Goal: Task Accomplishment & Management: Manage account settings

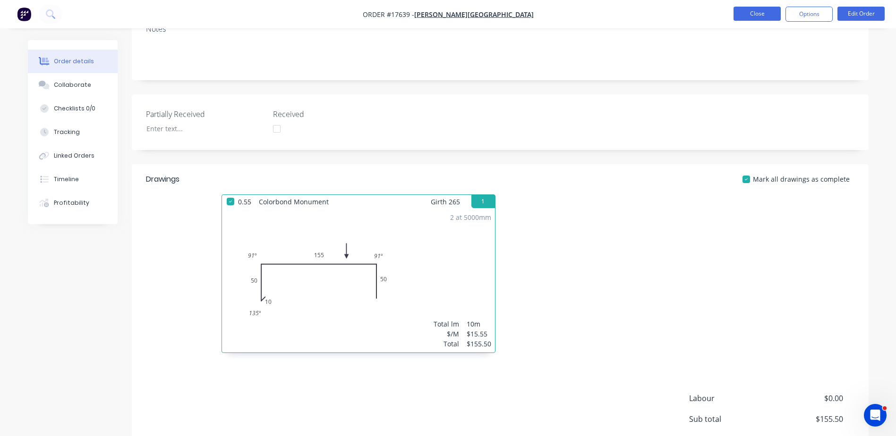
click at [772, 14] on button "Close" at bounding box center [756, 14] width 47 height 14
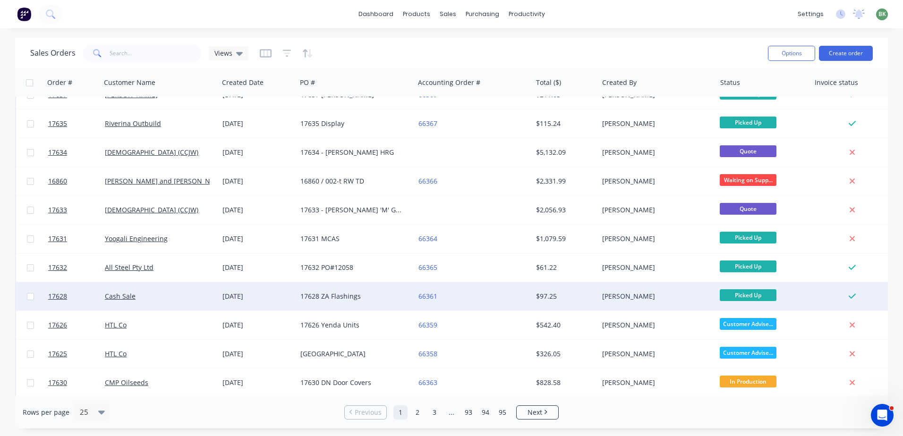
scroll to position [378, 0]
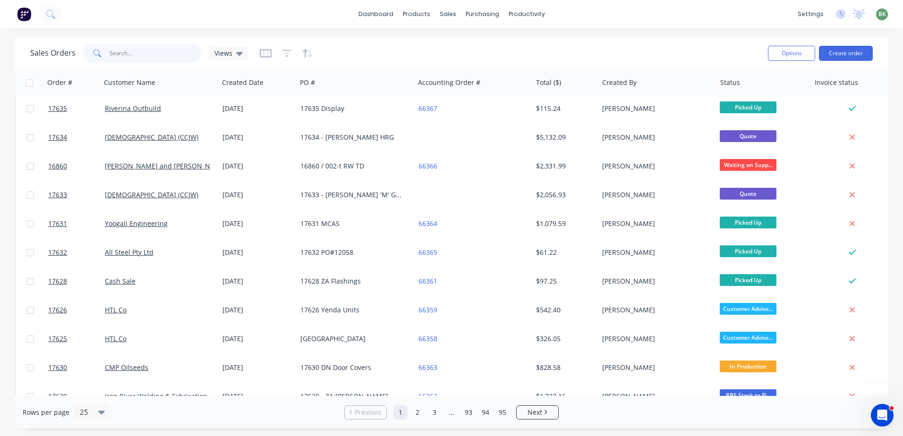
click at [137, 50] on input "text" at bounding box center [156, 53] width 92 height 19
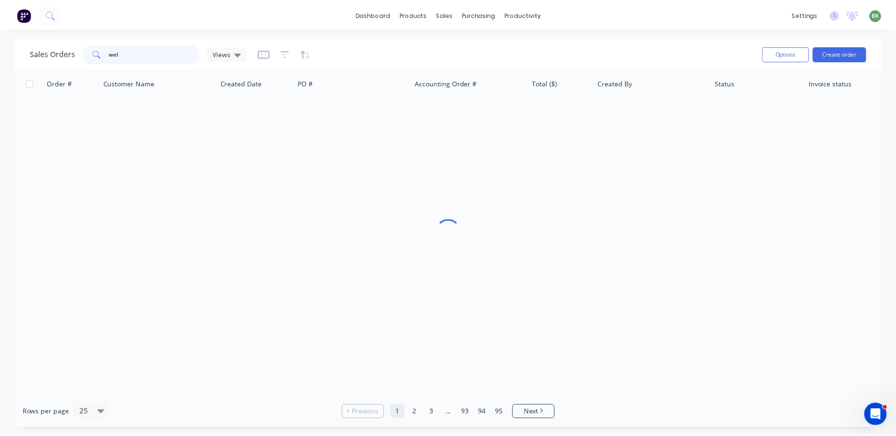
scroll to position [0, 0]
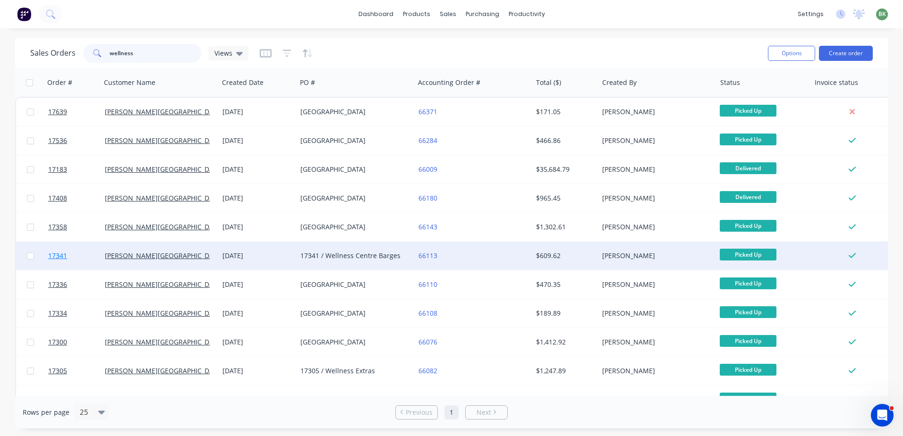
type input "wellness"
click at [59, 255] on span "17341" at bounding box center [57, 255] width 19 height 9
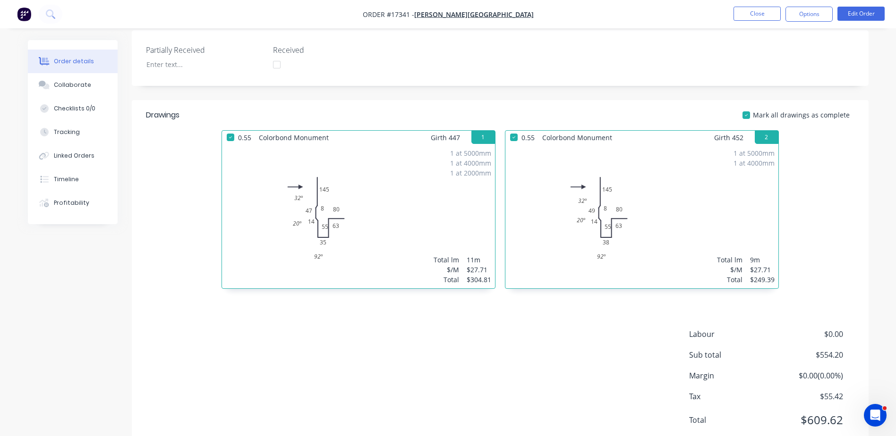
scroll to position [215, 0]
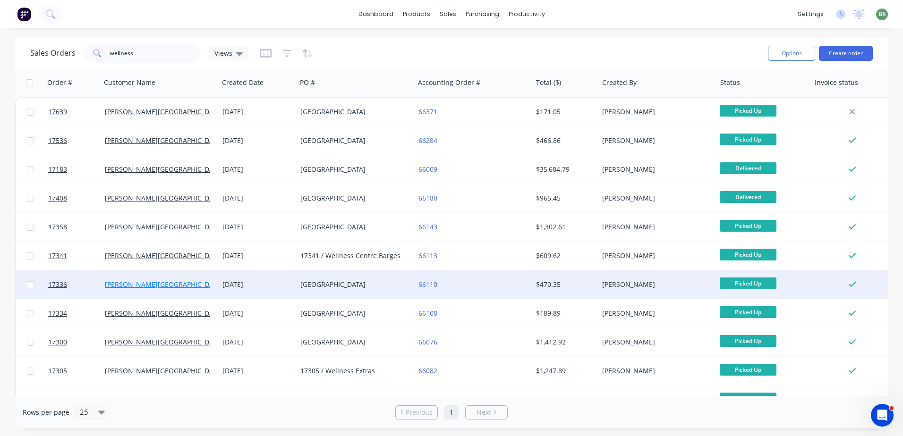
click at [120, 280] on link "[PERSON_NAME][GEOGRAPHIC_DATA]" at bounding box center [164, 284] width 118 height 9
click at [59, 286] on span "17336" at bounding box center [57, 284] width 19 height 9
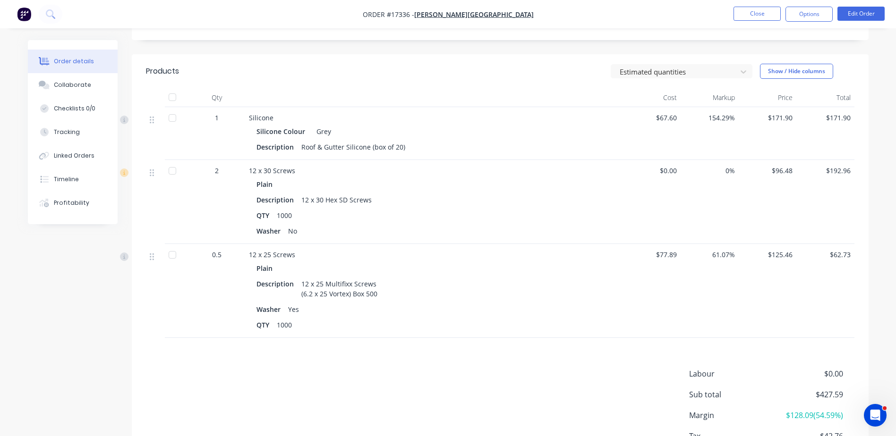
scroll to position [283, 0]
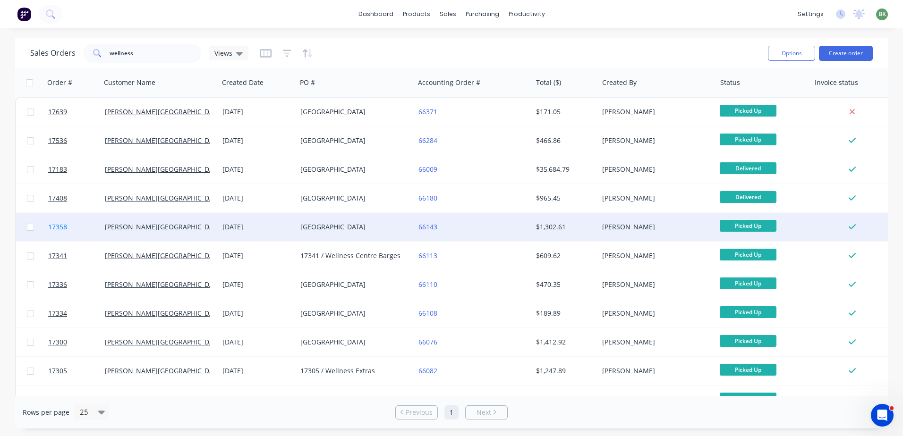
click at [54, 231] on span "17358" at bounding box center [57, 226] width 19 height 9
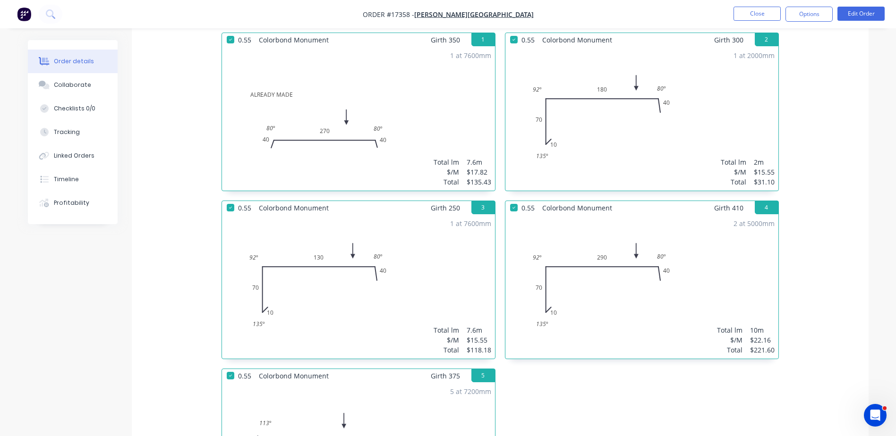
scroll to position [283, 0]
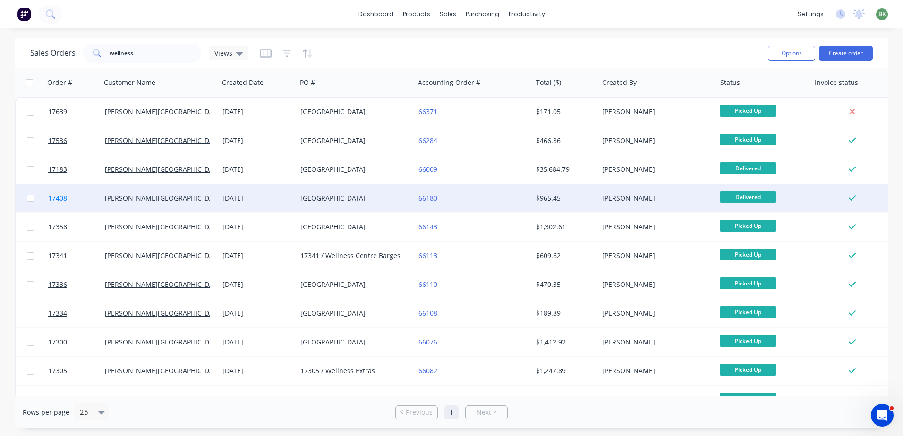
click at [54, 197] on span "17408" at bounding box center [57, 198] width 19 height 9
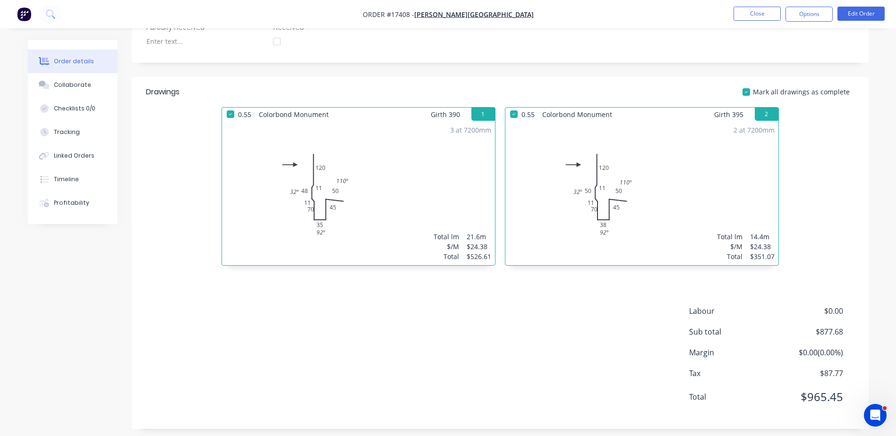
scroll to position [263, 0]
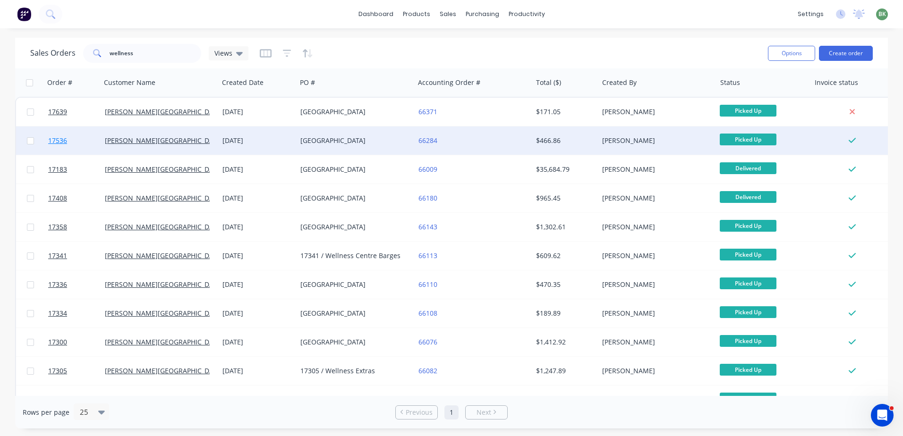
click at [53, 143] on span "17536" at bounding box center [57, 140] width 19 height 9
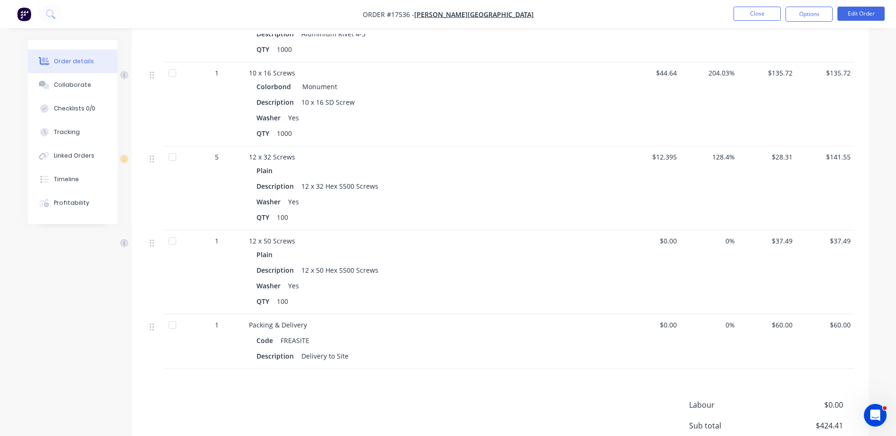
scroll to position [425, 0]
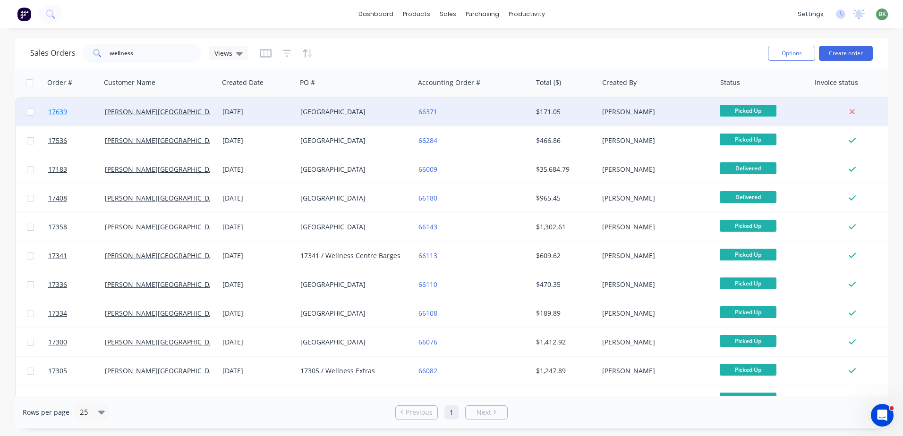
click at [53, 111] on span "17639" at bounding box center [57, 111] width 19 height 9
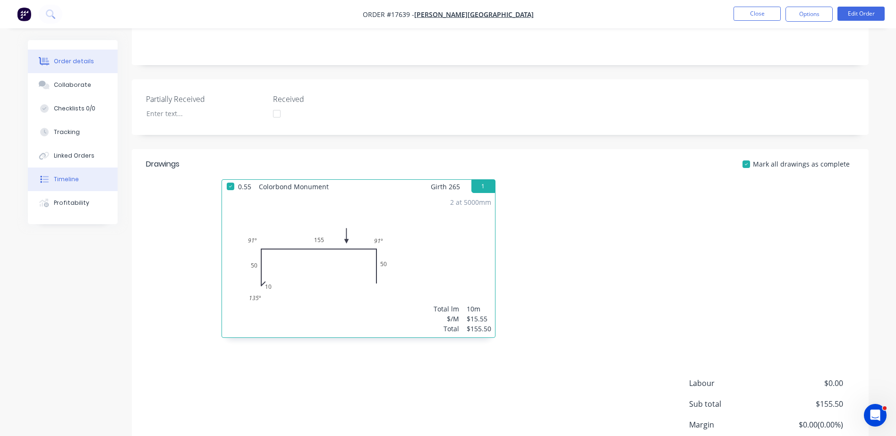
scroll to position [236, 0]
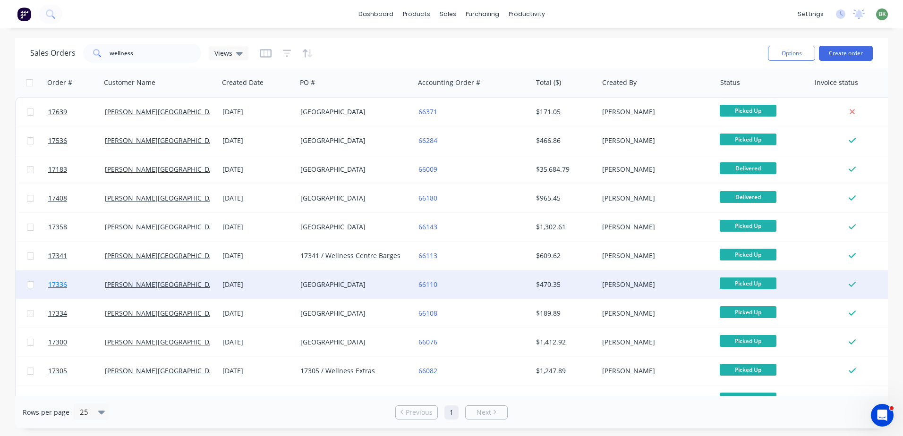
click at [59, 287] on span "17336" at bounding box center [57, 284] width 19 height 9
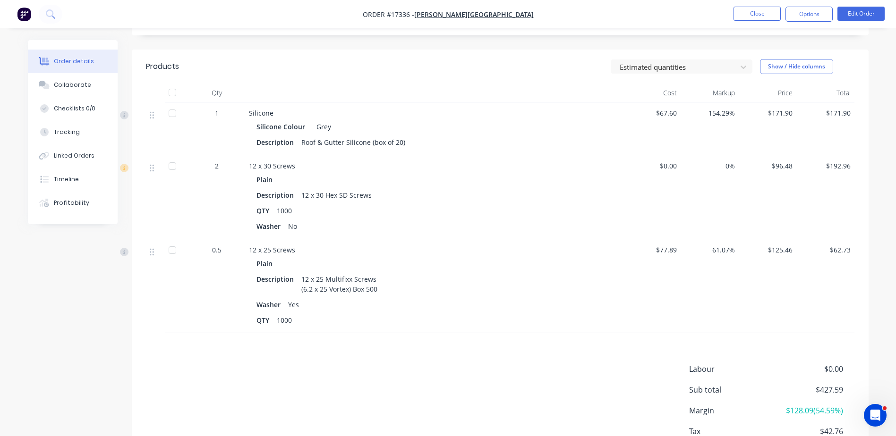
scroll to position [283, 0]
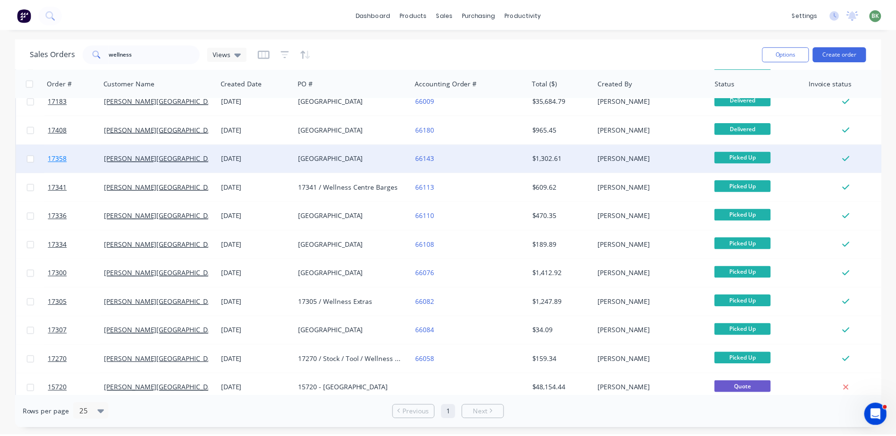
scroll to position [80, 0]
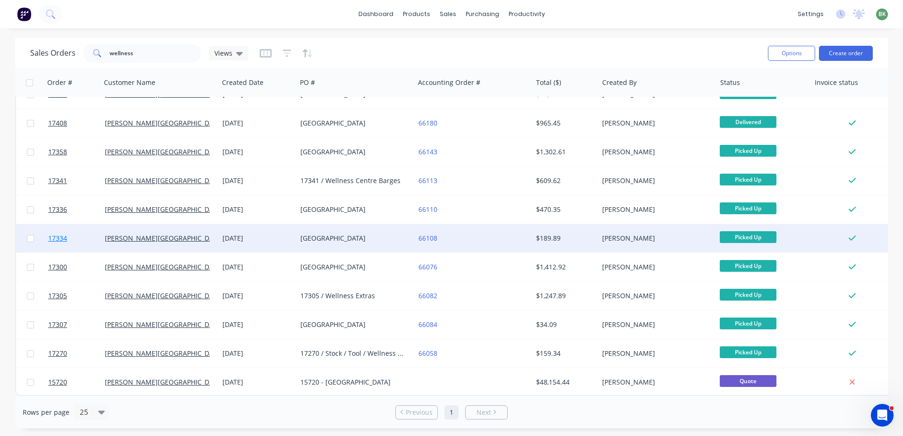
click at [56, 235] on span "17334" at bounding box center [57, 238] width 19 height 9
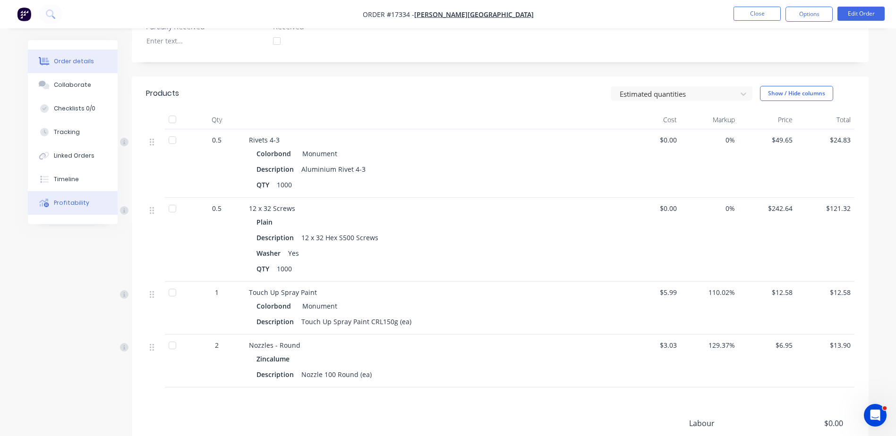
scroll to position [283, 0]
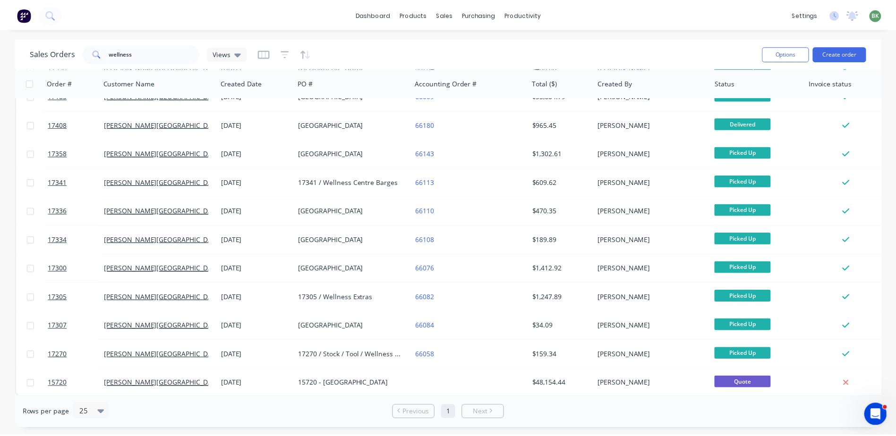
scroll to position [80, 0]
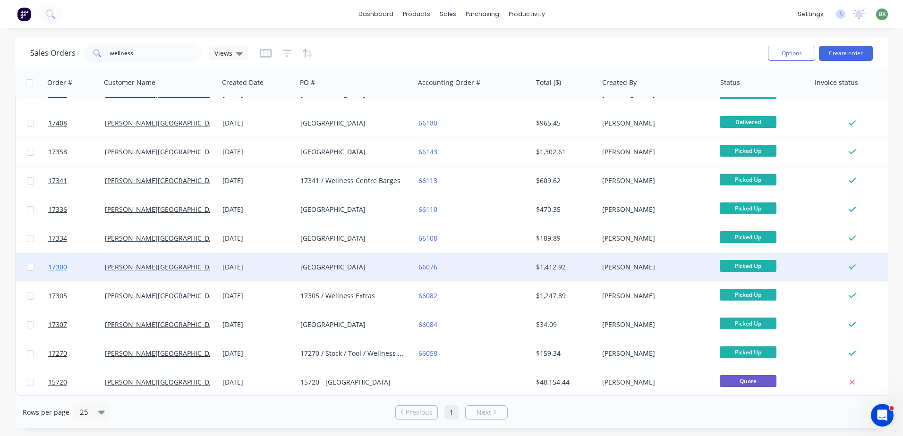
click at [54, 263] on span "17300" at bounding box center [57, 267] width 19 height 9
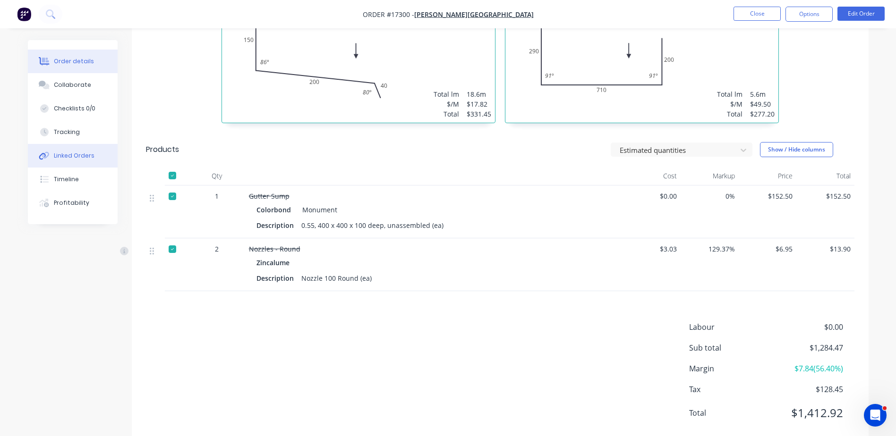
scroll to position [748, 0]
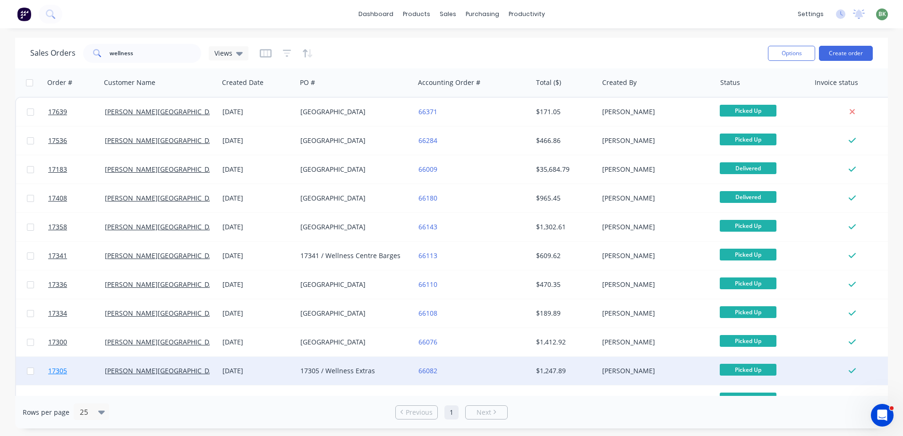
click at [58, 371] on span "17305" at bounding box center [57, 370] width 19 height 9
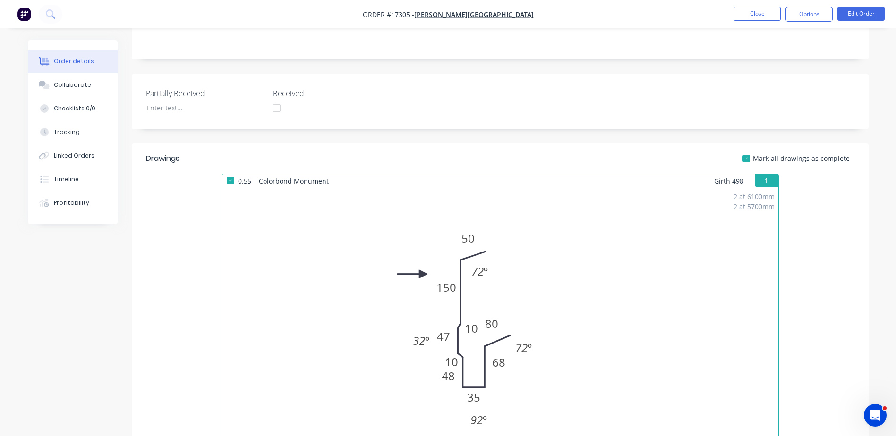
scroll to position [236, 0]
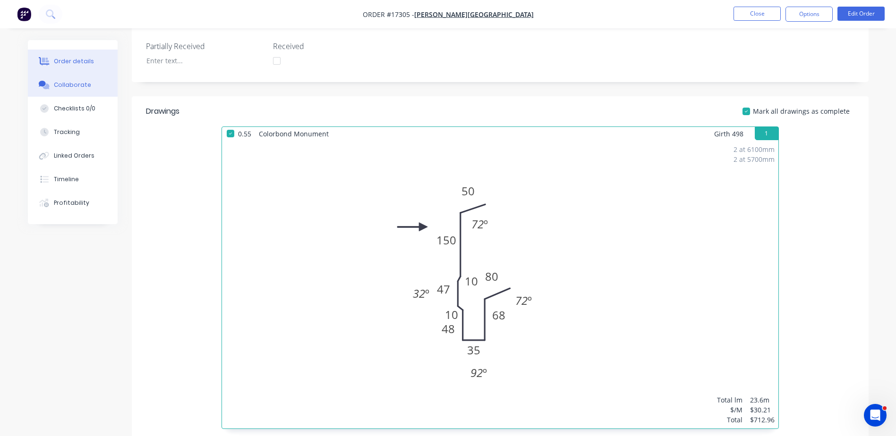
click at [63, 83] on div "Collaborate" at bounding box center [72, 85] width 37 height 8
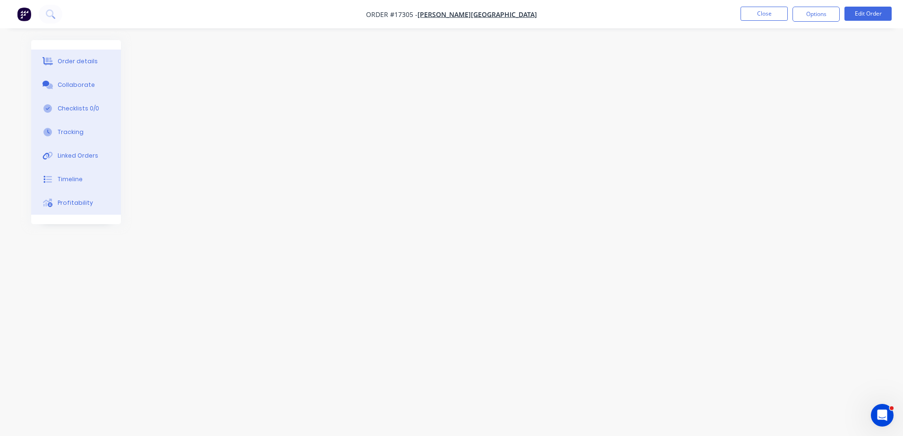
click at [78, 64] on div "Order details" at bounding box center [78, 61] width 40 height 8
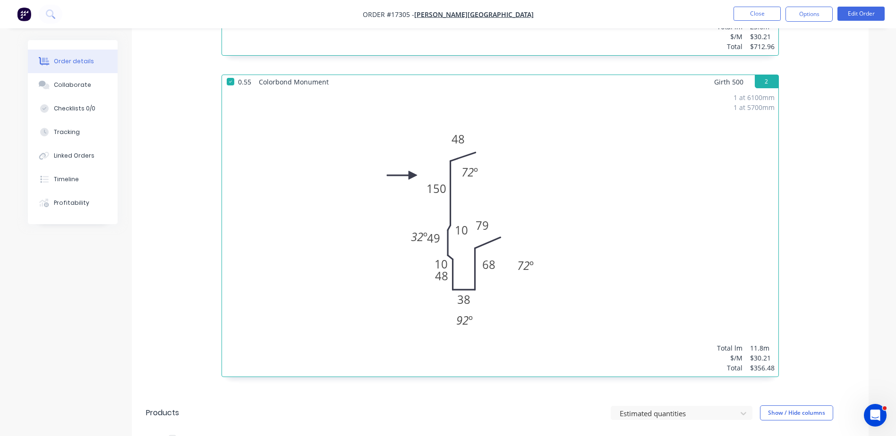
scroll to position [614, 0]
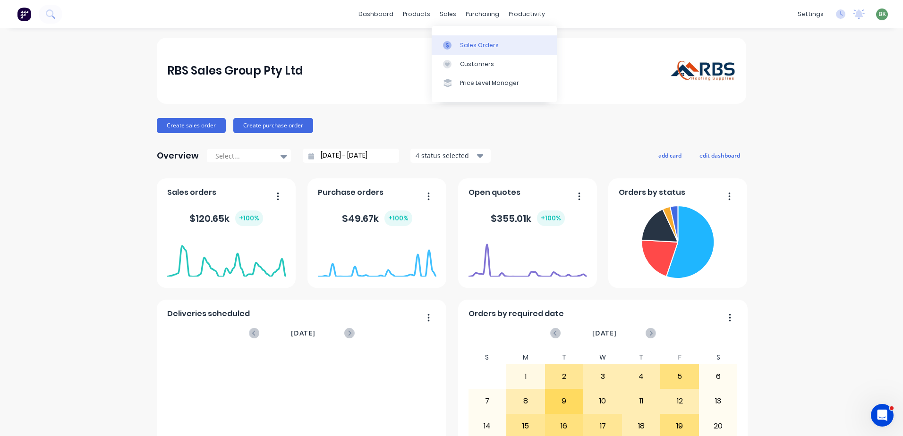
click at [463, 43] on div "Sales Orders" at bounding box center [479, 45] width 39 height 8
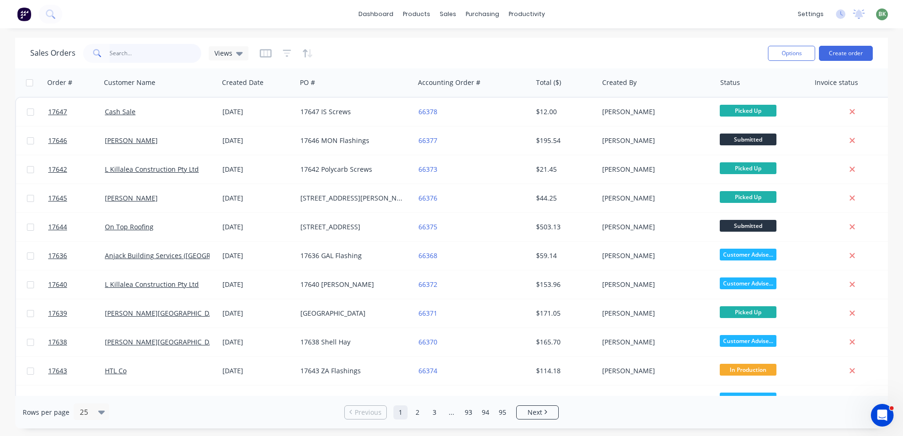
click at [129, 57] on input "text" at bounding box center [156, 53] width 92 height 19
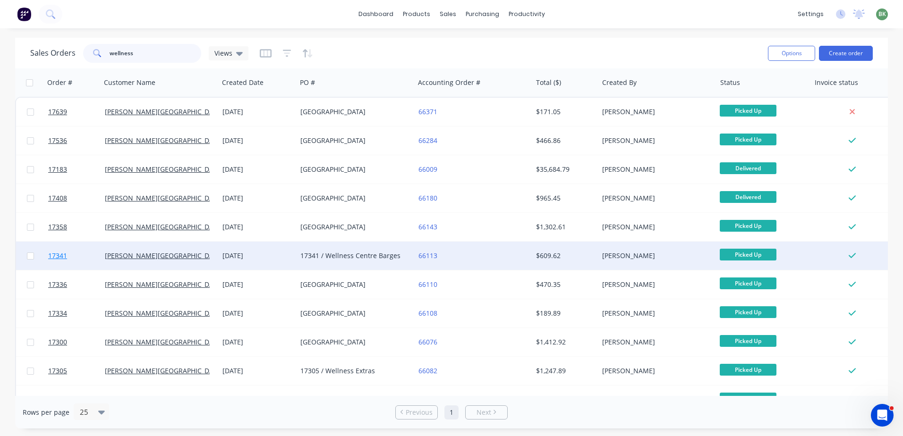
type input "wellness"
click at [53, 257] on span "17341" at bounding box center [57, 255] width 19 height 9
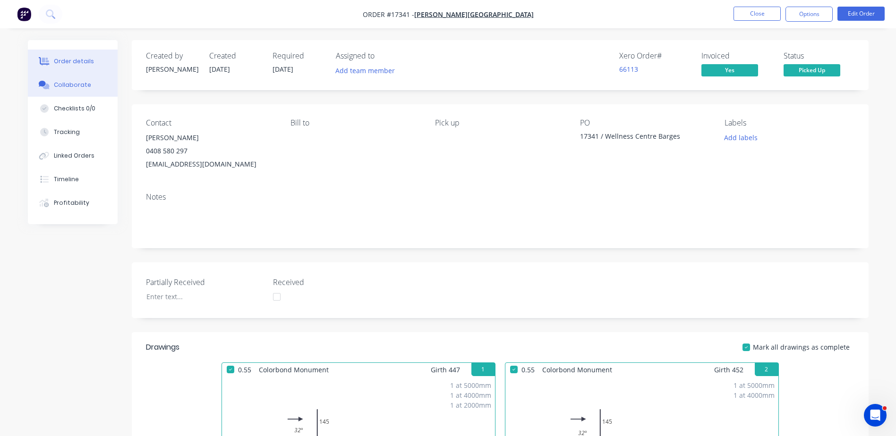
click at [64, 84] on div "Collaborate" at bounding box center [72, 85] width 37 height 8
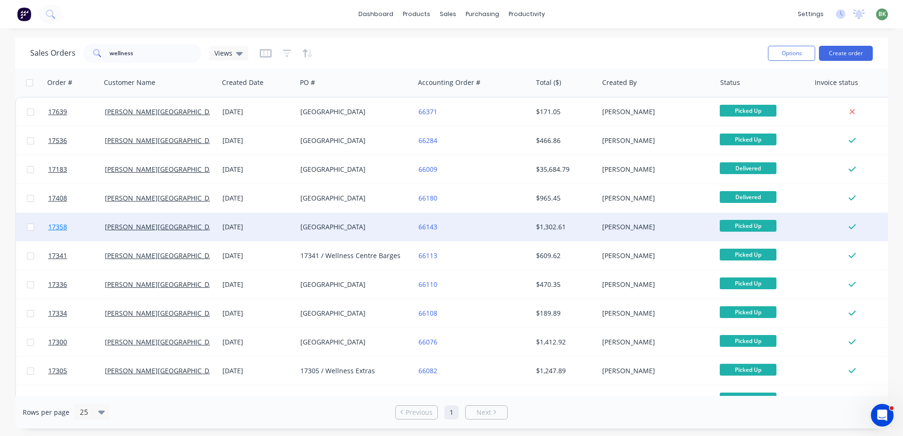
click at [63, 229] on span "17358" at bounding box center [57, 226] width 19 height 9
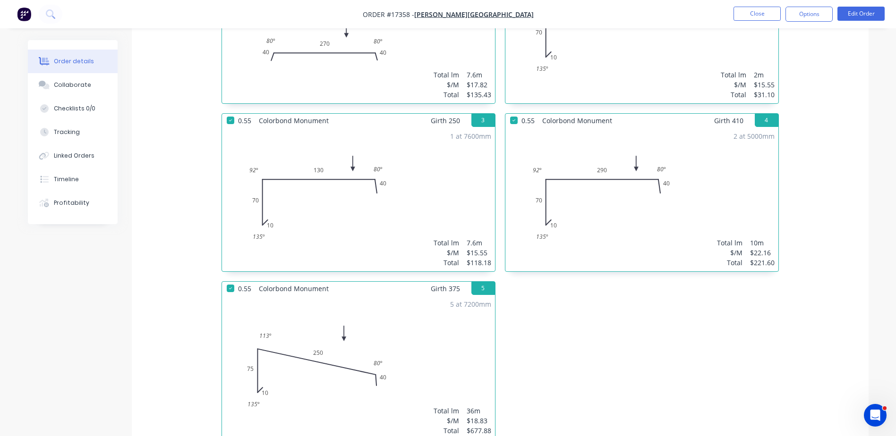
scroll to position [425, 0]
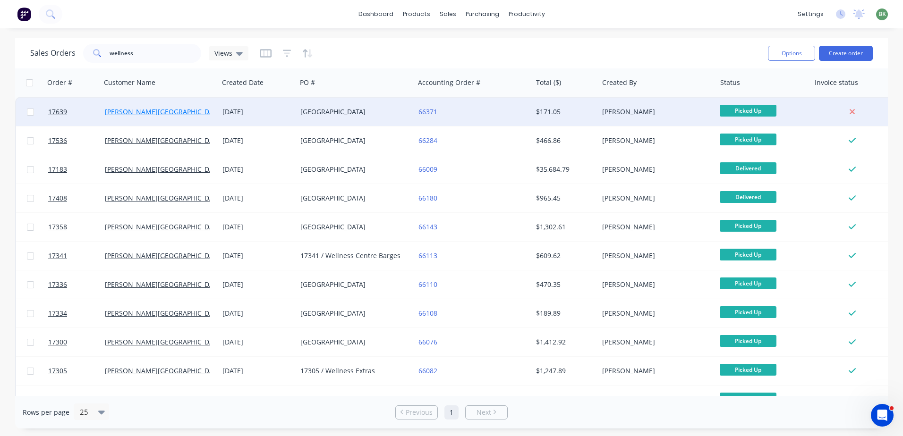
click at [122, 112] on link "[PERSON_NAME][GEOGRAPHIC_DATA]" at bounding box center [164, 111] width 118 height 9
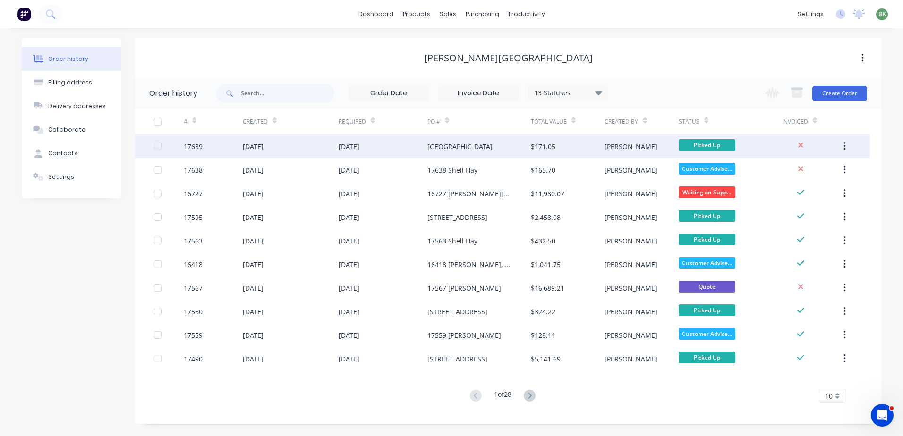
click at [459, 145] on div "[GEOGRAPHIC_DATA]" at bounding box center [459, 147] width 65 height 10
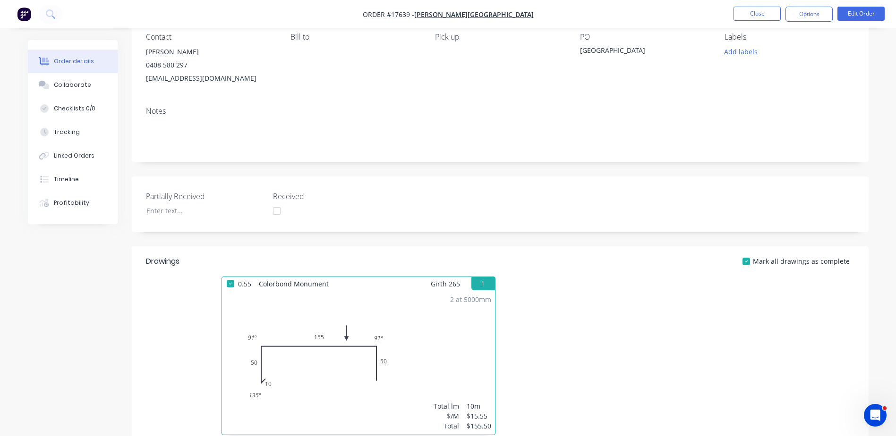
scroll to position [47, 0]
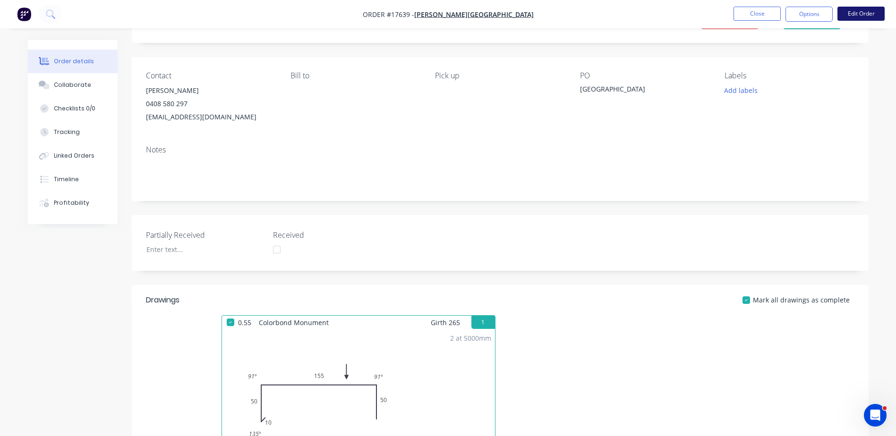
click at [857, 14] on button "Edit Order" at bounding box center [860, 14] width 47 height 14
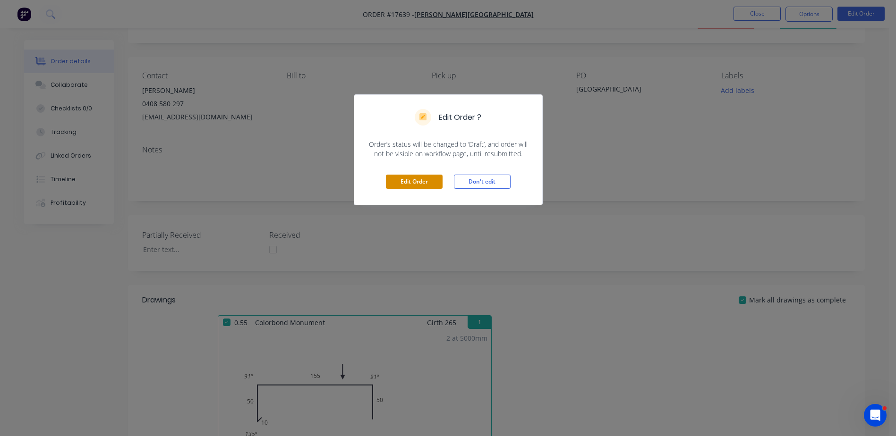
click at [419, 184] on button "Edit Order" at bounding box center [414, 182] width 57 height 14
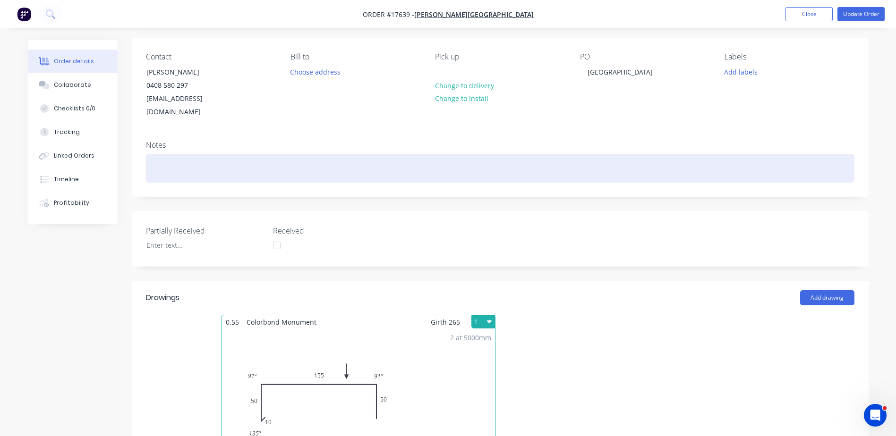
scroll to position [189, 0]
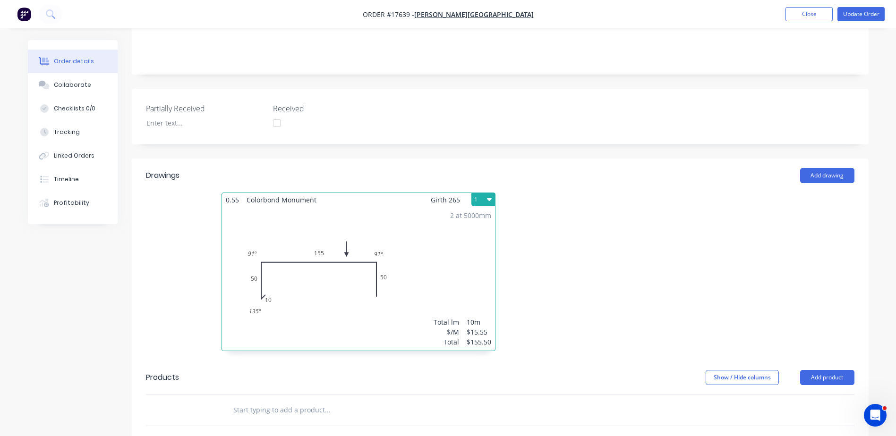
drag, startPoint x: 822, startPoint y: 157, endPoint x: 661, endPoint y: 250, distance: 186.1
click at [665, 255] on div "Drawings Add drawing 0.55 Colorbond Monument Girth 265 1 0 10 50 155 50 91 º 91…" at bounding box center [500, 260] width 737 height 202
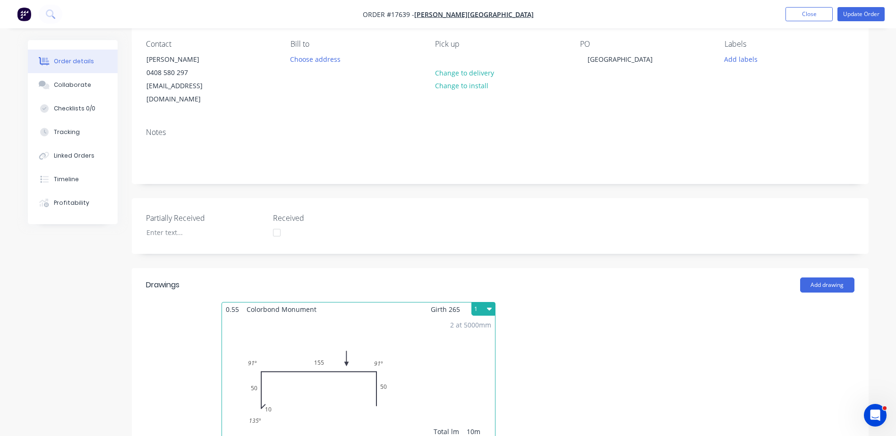
scroll to position [236, 0]
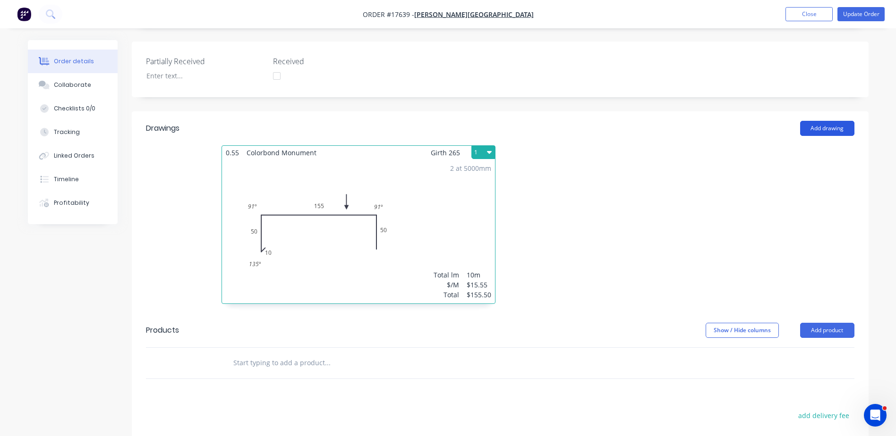
click at [820, 121] on button "Add drawing" at bounding box center [827, 128] width 54 height 15
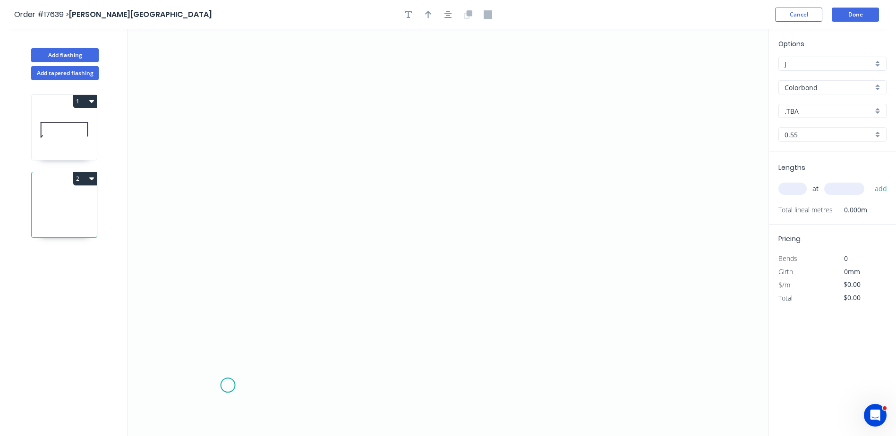
click at [227, 386] on icon "0" at bounding box center [447, 232] width 641 height 407
click at [228, 328] on icon at bounding box center [228, 357] width 0 height 58
click at [202, 292] on icon "0 ?" at bounding box center [447, 232] width 641 height 407
click at [201, 99] on icon "0 ? ? ? º" at bounding box center [447, 232] width 641 height 407
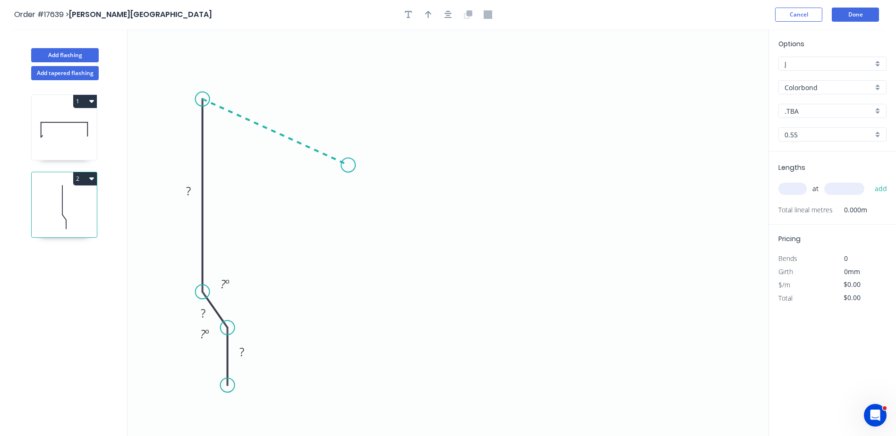
click at [348, 165] on icon "0 ? ? ? ? º ? º" at bounding box center [447, 232] width 641 height 407
click at [348, 165] on circle at bounding box center [348, 165] width 14 height 14
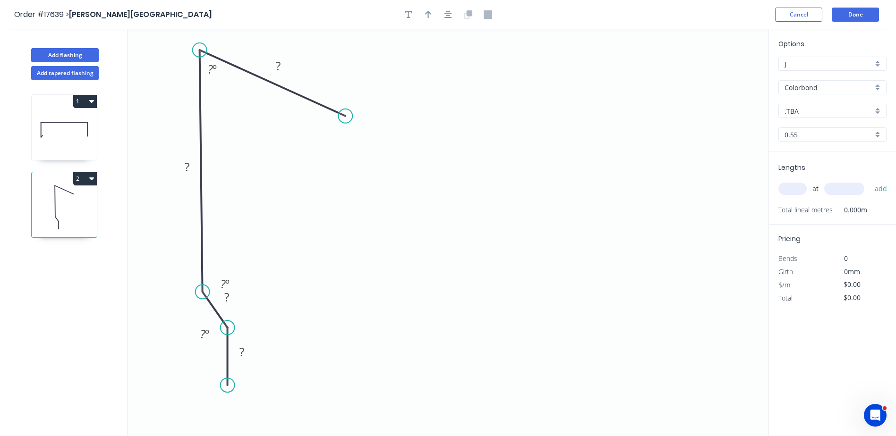
drag, startPoint x: 275, startPoint y: 132, endPoint x: 272, endPoint y: 79, distance: 52.5
click at [272, 79] on icon "0 ? ? ? ? ? º ? º ? º" at bounding box center [447, 232] width 641 height 407
click at [447, 17] on icon "button" at bounding box center [448, 14] width 8 height 8
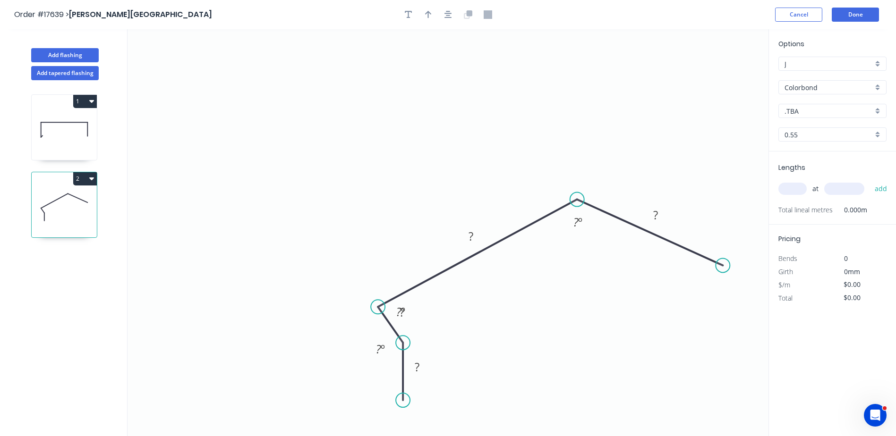
drag, startPoint x: 450, startPoint y: 100, endPoint x: 652, endPoint y: 235, distance: 243.3
click at [652, 235] on icon "0 ? ? ? ? ? º ? º ? º" at bounding box center [447, 232] width 641 height 407
drag, startPoint x: 724, startPoint y: 264, endPoint x: 574, endPoint y: 339, distance: 167.7
click at [574, 339] on circle at bounding box center [577, 338] width 14 height 14
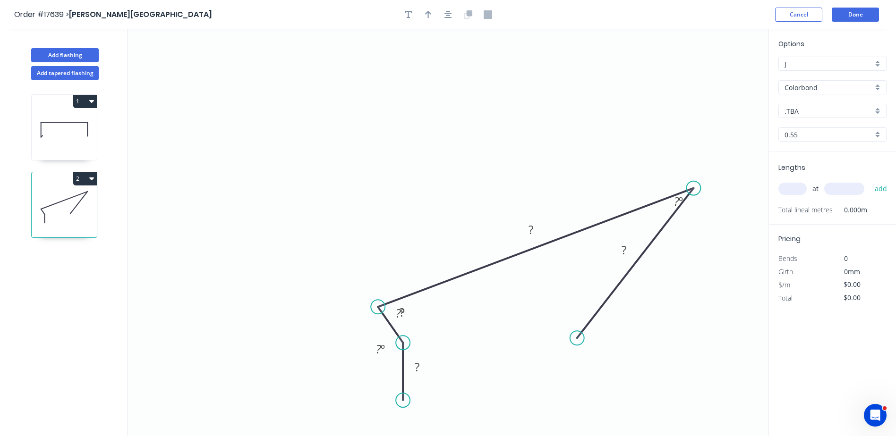
drag, startPoint x: 579, startPoint y: 199, endPoint x: 694, endPoint y: 188, distance: 114.8
click at [694, 188] on circle at bounding box center [693, 188] width 14 height 14
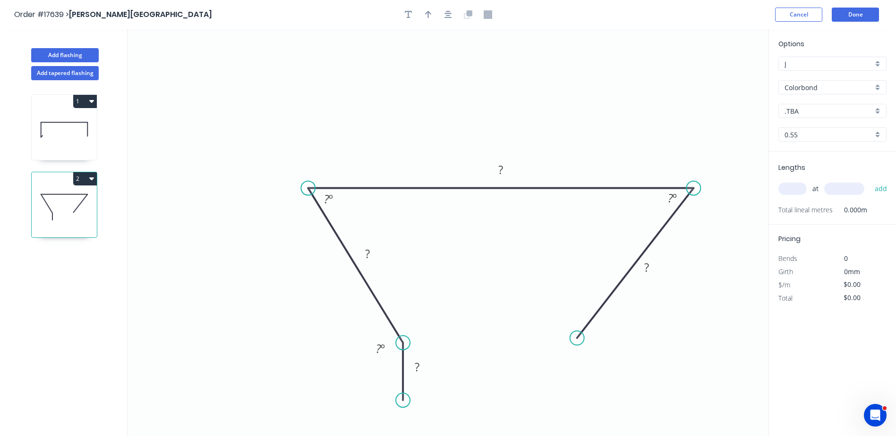
drag, startPoint x: 376, startPoint y: 305, endPoint x: 308, endPoint y: 205, distance: 120.9
click at [308, 205] on icon "0 ? ? ? ? ? º ? º ? º" at bounding box center [447, 232] width 641 height 407
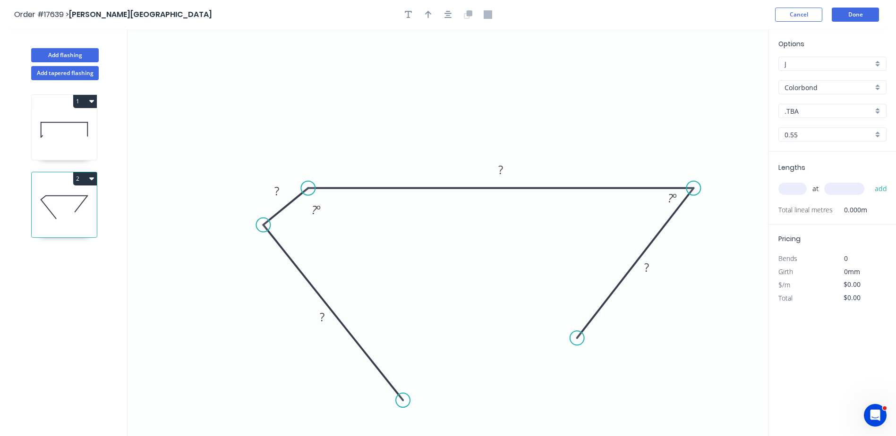
drag, startPoint x: 401, startPoint y: 345, endPoint x: 263, endPoint y: 225, distance: 182.4
click at [263, 225] on circle at bounding box center [263, 225] width 14 height 14
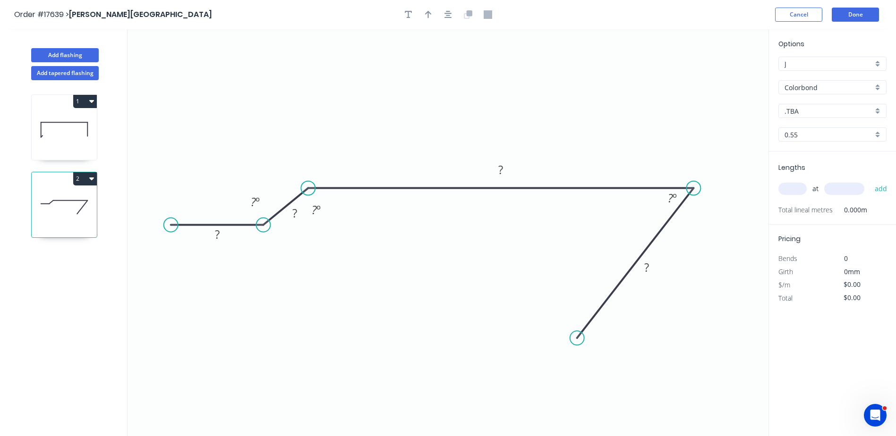
drag, startPoint x: 403, startPoint y: 398, endPoint x: 170, endPoint y: 224, distance: 290.4
click at [170, 224] on circle at bounding box center [171, 225] width 14 height 14
click at [437, 12] on div at bounding box center [448, 15] width 99 height 14
click at [430, 14] on icon "button" at bounding box center [428, 15] width 7 height 8
drag, startPoint x: 717, startPoint y: 74, endPoint x: 655, endPoint y: 74, distance: 61.9
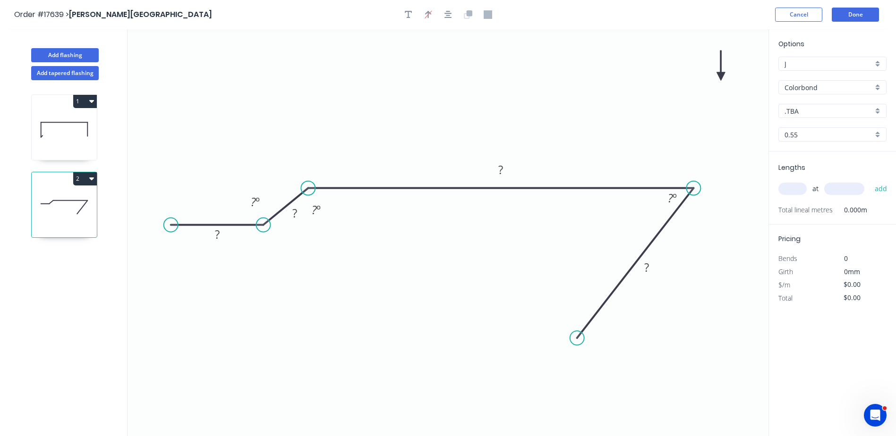
click at [655, 74] on icon "0 ? ? ? ? ? º ? º ? º" at bounding box center [447, 232] width 641 height 407
click at [877, 110] on div ".TBA" at bounding box center [832, 111] width 108 height 14
click at [816, 187] on div "Monument" at bounding box center [832, 184] width 107 height 17
type input "Monument"
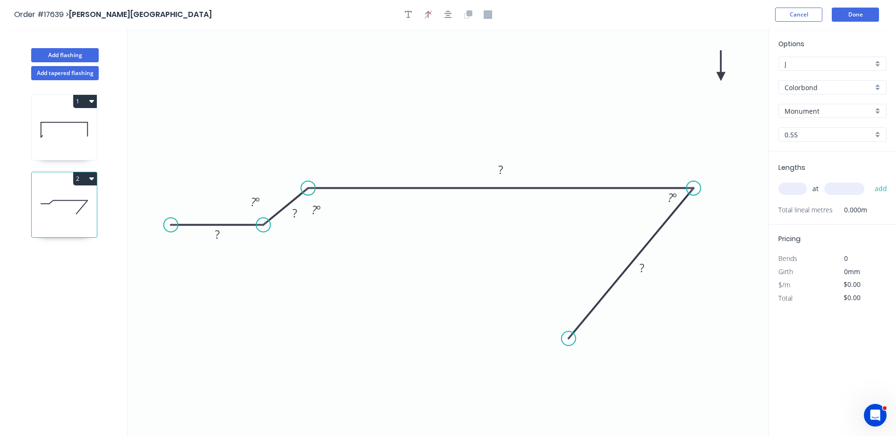
click at [569, 339] on circle at bounding box center [568, 338] width 14 height 14
drag, startPoint x: 205, startPoint y: 224, endPoint x: 196, endPoint y: 226, distance: 9.1
click at [196, 227] on icon at bounding box center [209, 227] width 93 height 0
drag, startPoint x: 172, startPoint y: 227, endPoint x: 160, endPoint y: 227, distance: 11.8
click at [160, 227] on icon at bounding box center [199, 227] width 93 height 0
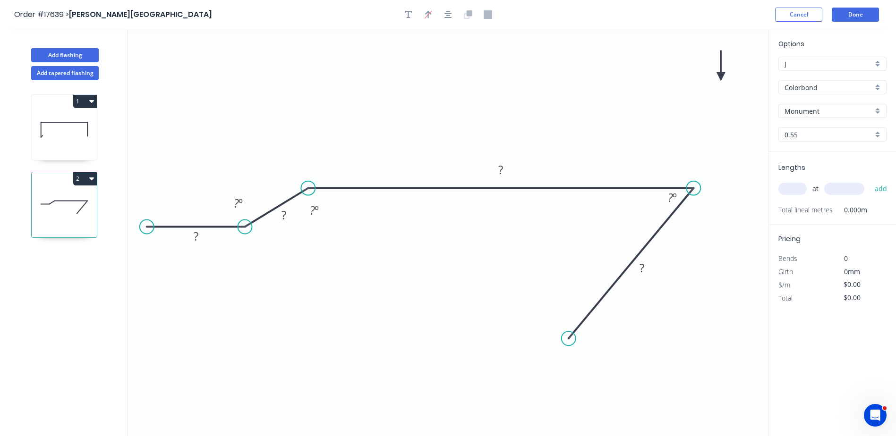
drag, startPoint x: 155, startPoint y: 227, endPoint x: 146, endPoint y: 228, distance: 8.6
click at [146, 228] on circle at bounding box center [147, 227] width 14 height 14
click at [445, 15] on icon "button" at bounding box center [448, 14] width 8 height 8
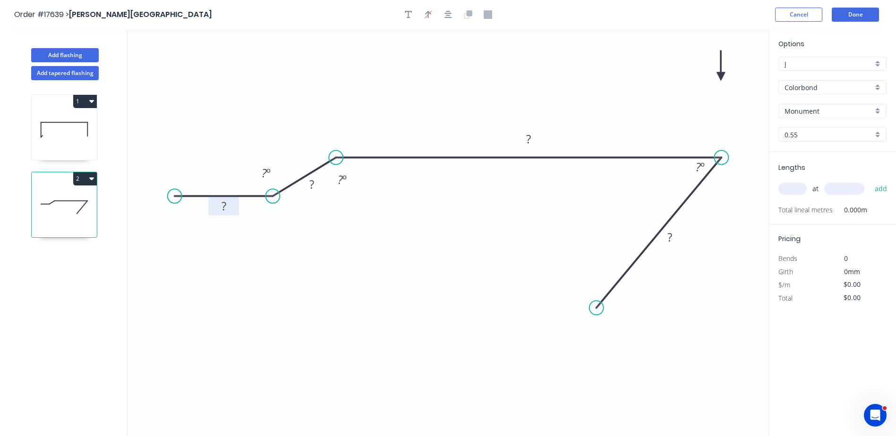
click at [236, 211] on rect at bounding box center [223, 205] width 31 height 19
click at [227, 204] on rect at bounding box center [223, 206] width 19 height 13
type input "$13.89"
click at [314, 180] on tspan "12" at bounding box center [311, 185] width 13 height 16
click at [405, 211] on icon "0 20 15 125 70 32 º 32 º 113 º" at bounding box center [447, 232] width 641 height 407
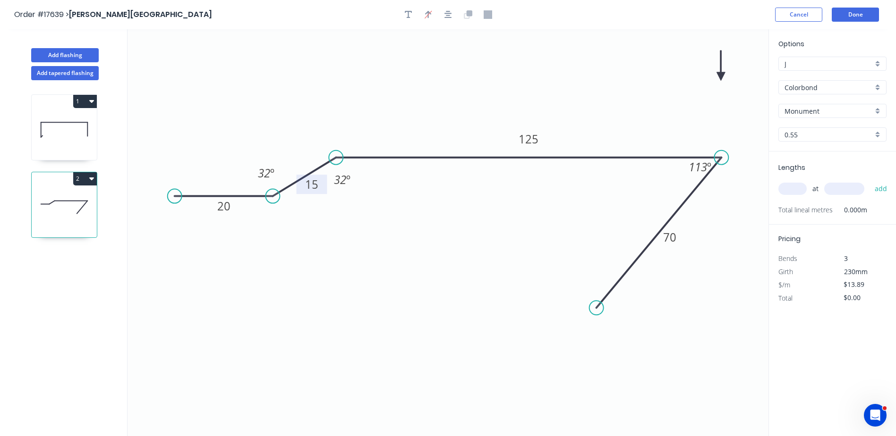
click at [784, 186] on input "text" at bounding box center [792, 189] width 28 height 12
type input "4"
type input "7250"
click at [870, 181] on button "add" at bounding box center [881, 189] width 22 height 16
type input "$402.81"
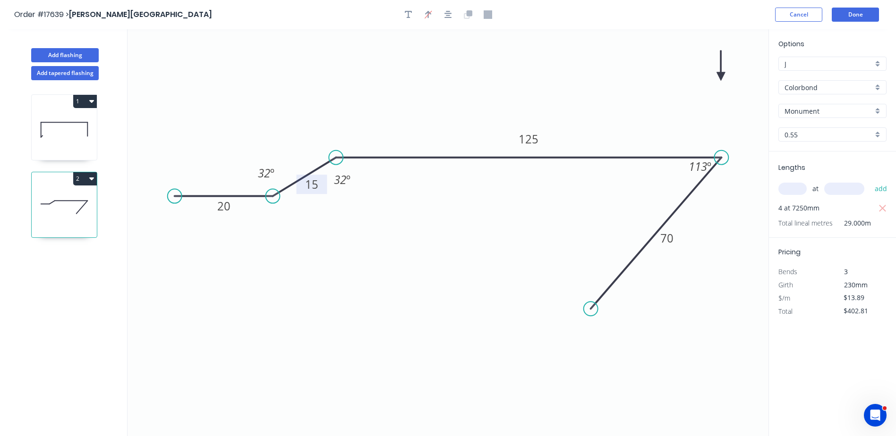
drag, startPoint x: 598, startPoint y: 313, endPoint x: 591, endPoint y: 309, distance: 8.2
click at [591, 309] on circle at bounding box center [591, 309] width 14 height 14
click at [450, 20] on button "button" at bounding box center [448, 15] width 14 height 14
click at [853, 17] on button "Done" at bounding box center [855, 15] width 47 height 14
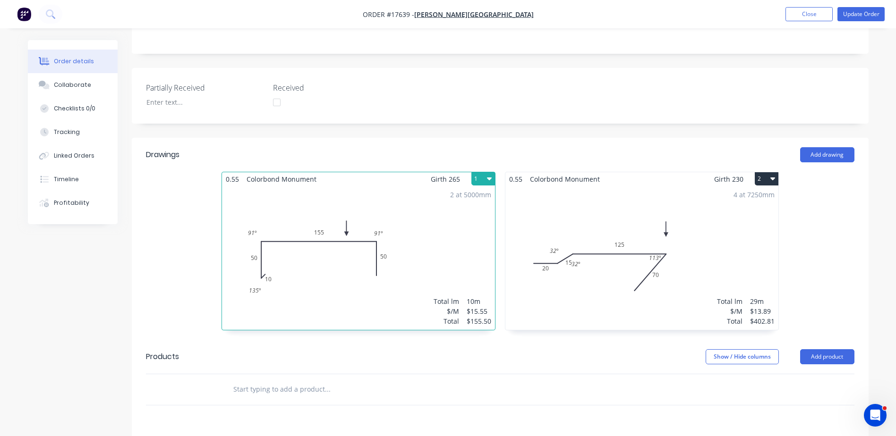
scroll to position [236, 0]
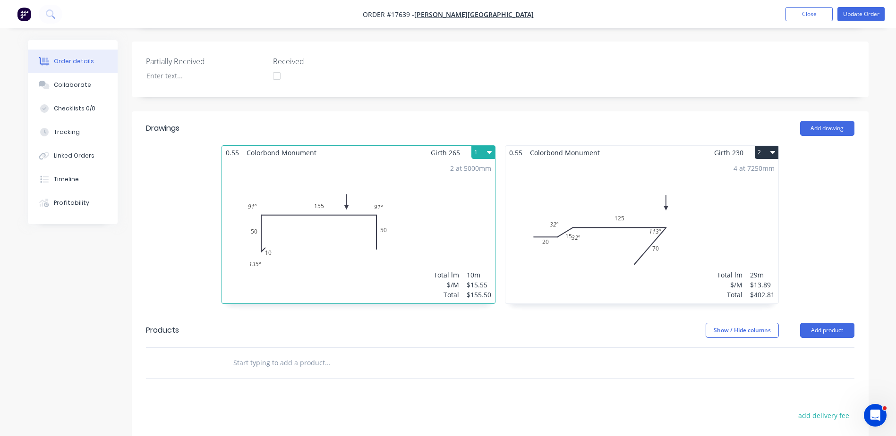
click at [364, 214] on div "2 at 5000mm Total lm $/M Total 10m $15.55 $155.50" at bounding box center [358, 232] width 273 height 144
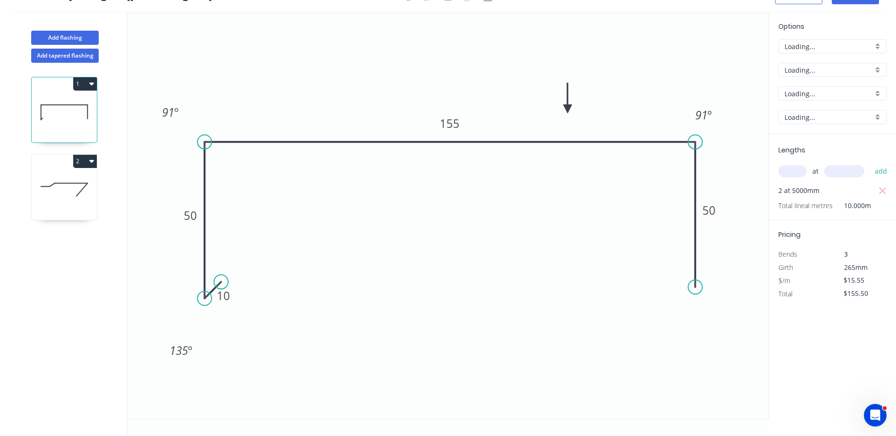
scroll to position [17, 0]
click at [459, 123] on tspan "155" at bounding box center [450, 124] width 20 height 16
click at [257, 298] on div "Delete point" at bounding box center [269, 296] width 95 height 19
type input "$0.00"
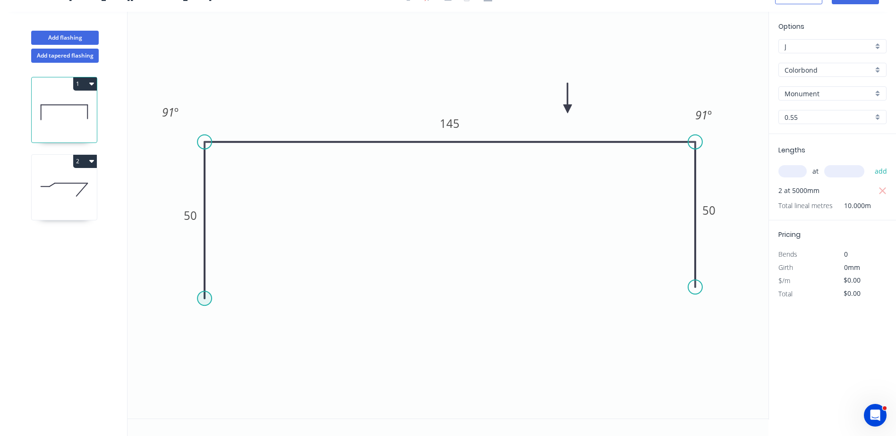
type input "$14.53"
type input "$145.30"
drag, startPoint x: 212, startPoint y: 264, endPoint x: 212, endPoint y: 254, distance: 10.9
click at [212, 254] on circle at bounding box center [204, 253] width 14 height 14
click at [187, 198] on tspan "50" at bounding box center [190, 194] width 13 height 16
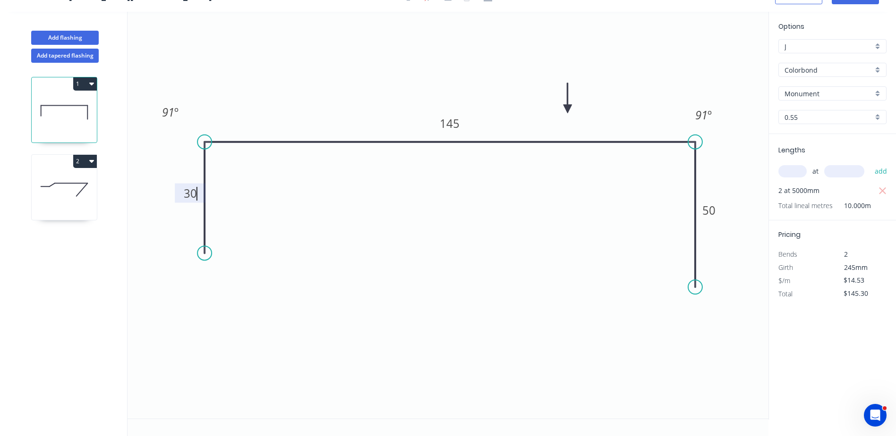
type input "$12.88"
type input "$128.80"
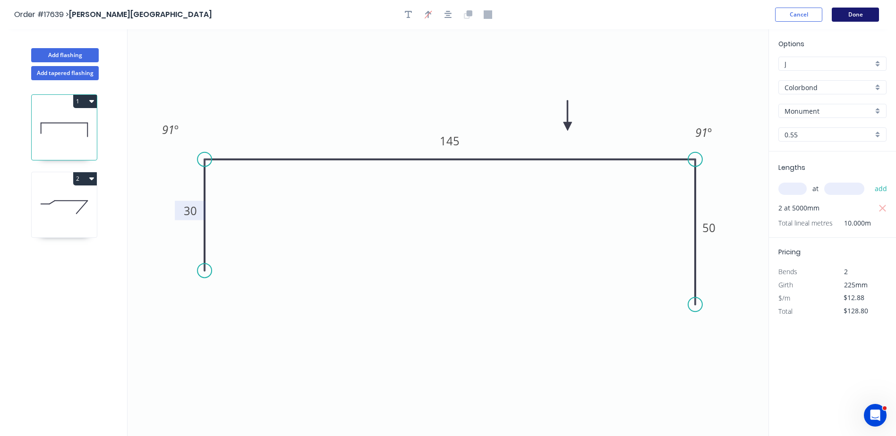
click at [855, 16] on button "Done" at bounding box center [855, 15] width 47 height 14
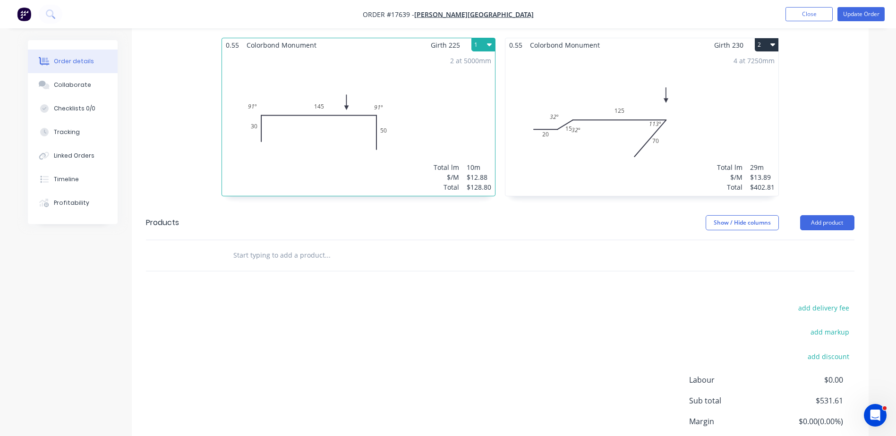
scroll to position [218, 0]
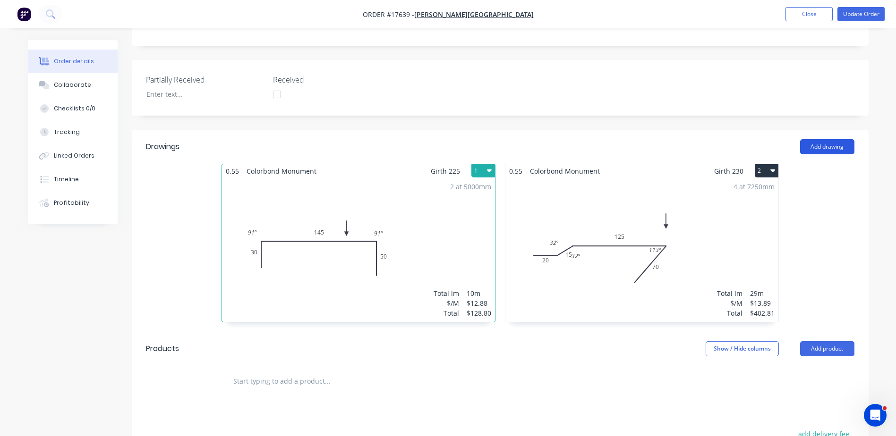
click at [840, 139] on button "Add drawing" at bounding box center [827, 146] width 54 height 15
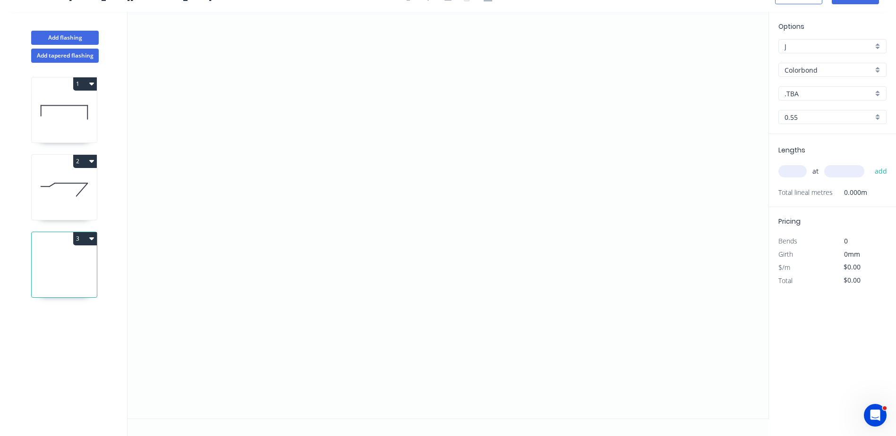
scroll to position [17, 0]
click at [320, 100] on icon "0" at bounding box center [447, 215] width 641 height 407
click at [332, 300] on icon "0" at bounding box center [447, 215] width 641 height 407
click at [440, 299] on icon "0 ?" at bounding box center [447, 215] width 641 height 407
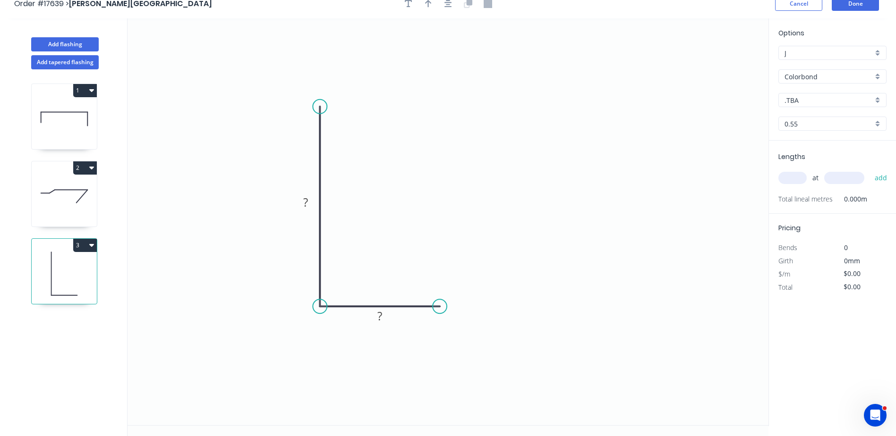
scroll to position [0, 0]
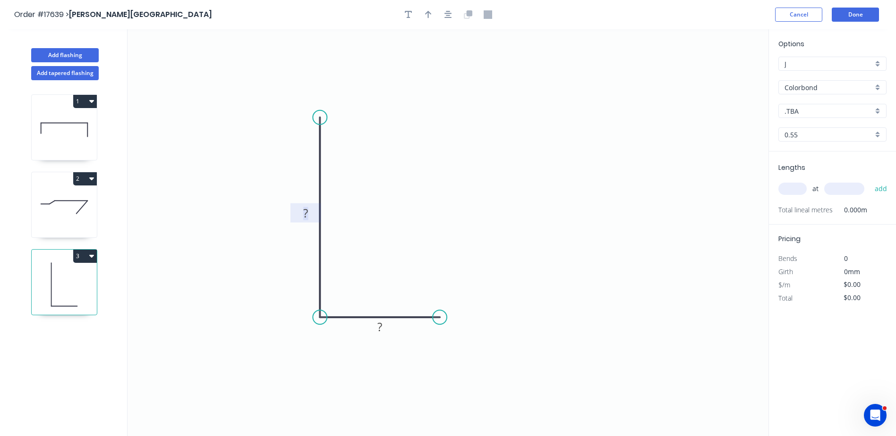
drag, startPoint x: 309, startPoint y: 212, endPoint x: 349, endPoint y: 214, distance: 40.2
click at [309, 212] on rect at bounding box center [305, 213] width 19 height 13
click at [424, 16] on button "button" at bounding box center [428, 15] width 14 height 14
type input "$8.54"
drag, startPoint x: 721, startPoint y: 75, endPoint x: 454, endPoint y: 127, distance: 271.8
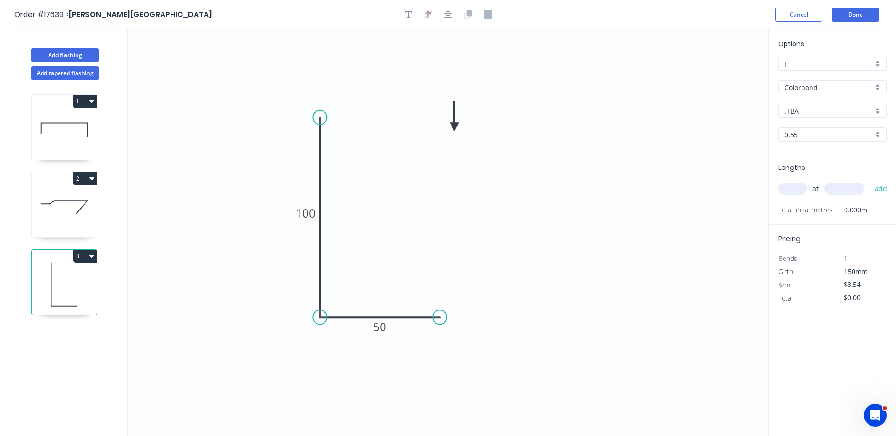
click at [454, 127] on icon at bounding box center [454, 116] width 8 height 30
click at [454, 125] on icon at bounding box center [446, 119] width 27 height 27
click at [454, 125] on icon at bounding box center [454, 116] width 8 height 30
click at [448, 13] on icon "button" at bounding box center [448, 15] width 8 height 8
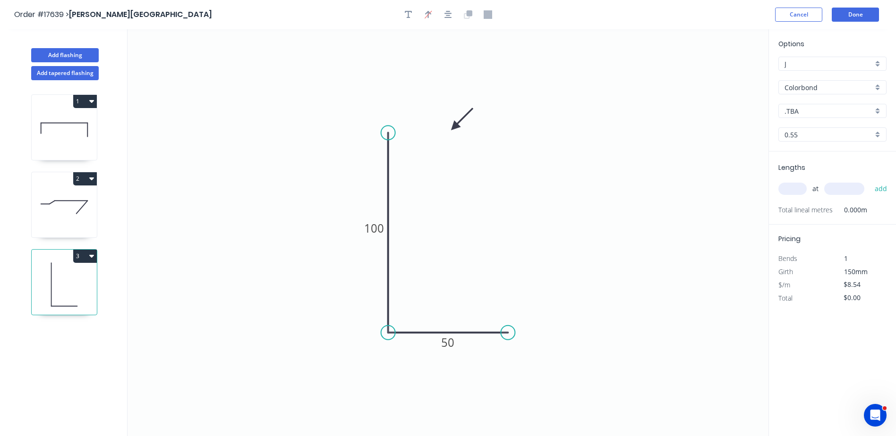
click at [878, 110] on div ".TBA" at bounding box center [832, 111] width 108 height 14
click at [817, 202] on div "Monument" at bounding box center [832, 202] width 107 height 17
type input "Monument"
click at [801, 189] on input "text" at bounding box center [792, 189] width 28 height 12
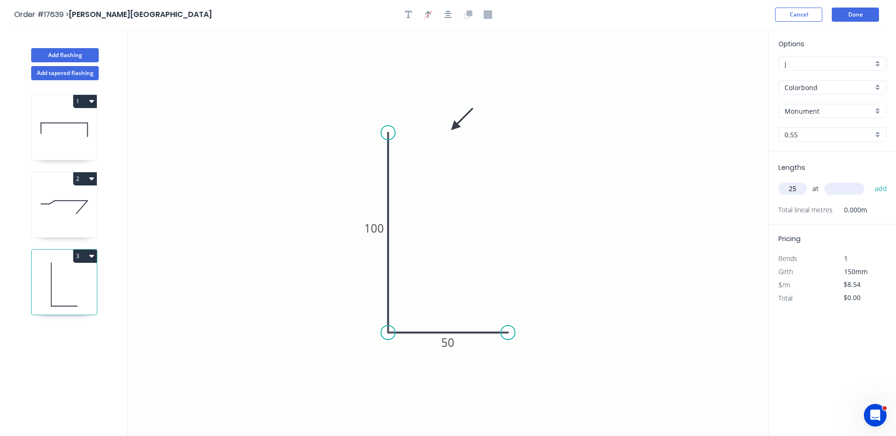
type input "2"
type input "1"
type input "3750"
click at [870, 181] on button "add" at bounding box center [881, 189] width 22 height 16
type input "$32.03"
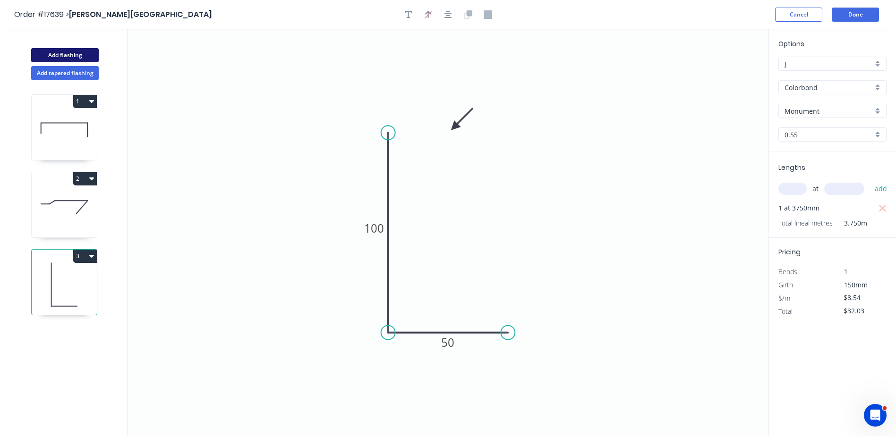
click at [67, 58] on button "Add flashing" at bounding box center [65, 55] width 68 height 14
type input "$0.00"
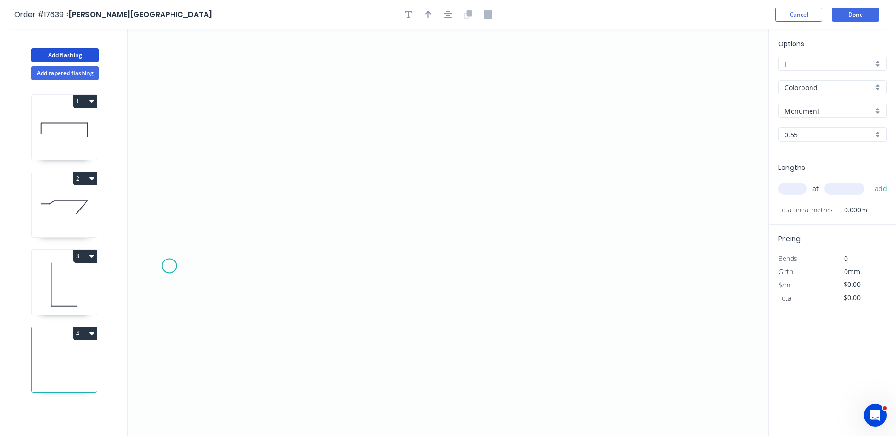
click at [169, 266] on icon "0" at bounding box center [447, 232] width 641 height 407
click at [168, 184] on icon "0" at bounding box center [447, 232] width 641 height 407
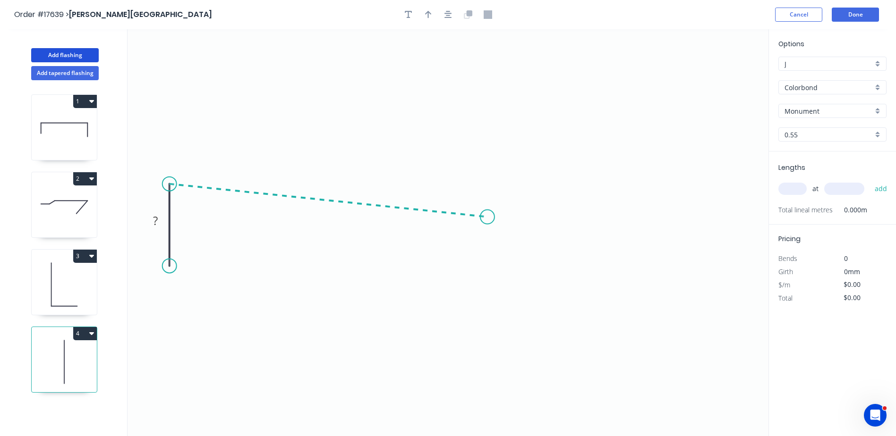
click at [487, 217] on icon "0 ?" at bounding box center [447, 232] width 641 height 407
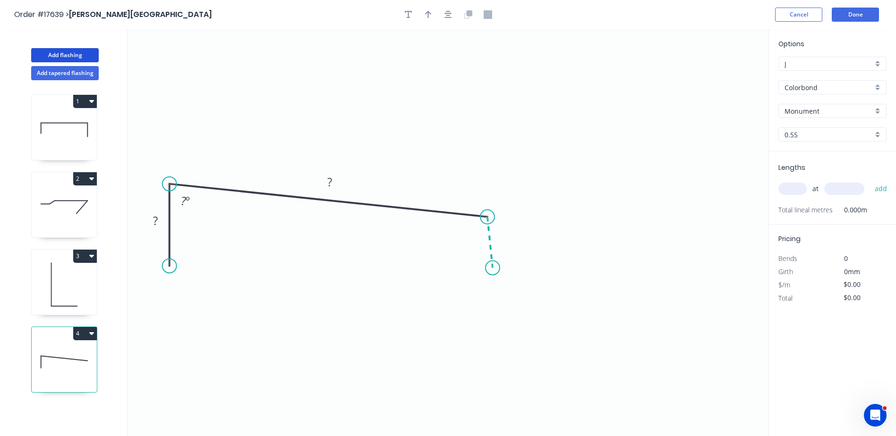
click at [493, 268] on icon "0 ? ? ? º" at bounding box center [447, 232] width 641 height 407
click at [699, 288] on icon "0 ? ? ? ? º ? º" at bounding box center [447, 232] width 641 height 407
click at [708, 339] on icon "0 ? ? ? ? ? º ? º ? º" at bounding box center [447, 232] width 641 height 407
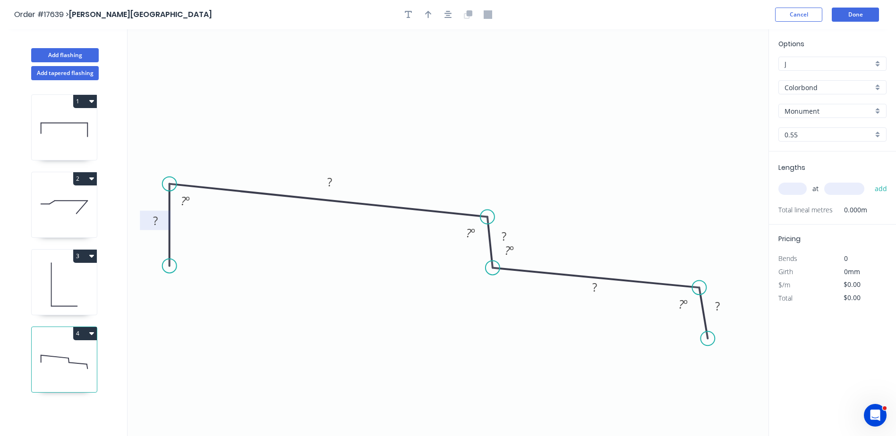
click at [157, 220] on tspan "?" at bounding box center [155, 221] width 5 height 16
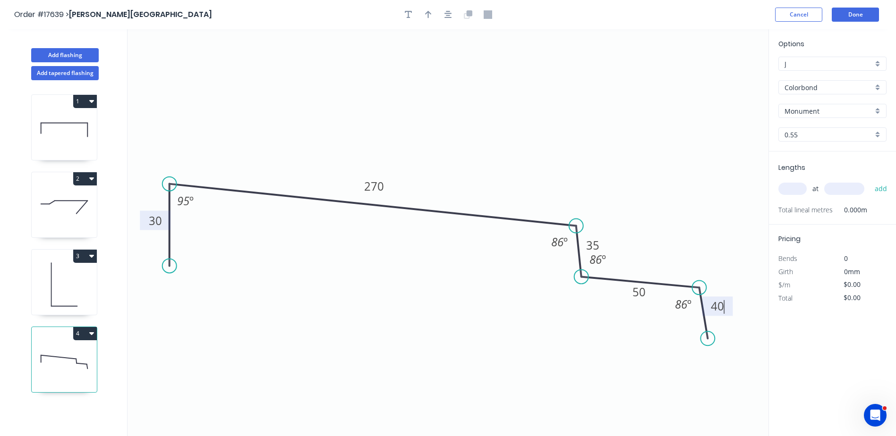
drag, startPoint x: 491, startPoint y: 257, endPoint x: 580, endPoint y: 266, distance: 90.2
click at [580, 266] on icon at bounding box center [578, 251] width 5 height 51
drag, startPoint x: 629, startPoint y: 281, endPoint x: 628, endPoint y: 295, distance: 13.3
click at [628, 295] on icon at bounding box center [639, 294] width 118 height 11
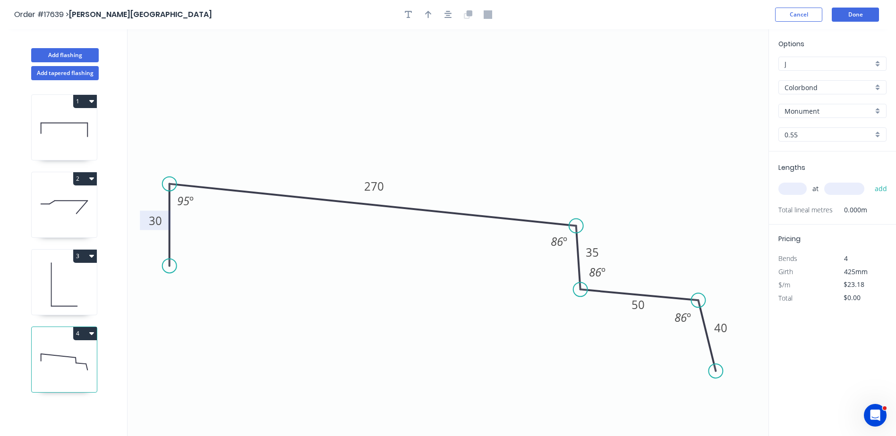
drag, startPoint x: 715, startPoint y: 367, endPoint x: 716, endPoint y: 372, distance: 4.8
click at [716, 372] on circle at bounding box center [715, 371] width 14 height 14
click at [590, 289] on circle at bounding box center [590, 288] width 14 height 14
click at [628, 293] on icon at bounding box center [643, 294] width 109 height 12
drag, startPoint x: 168, startPoint y: 271, endPoint x: 174, endPoint y: 262, distance: 11.5
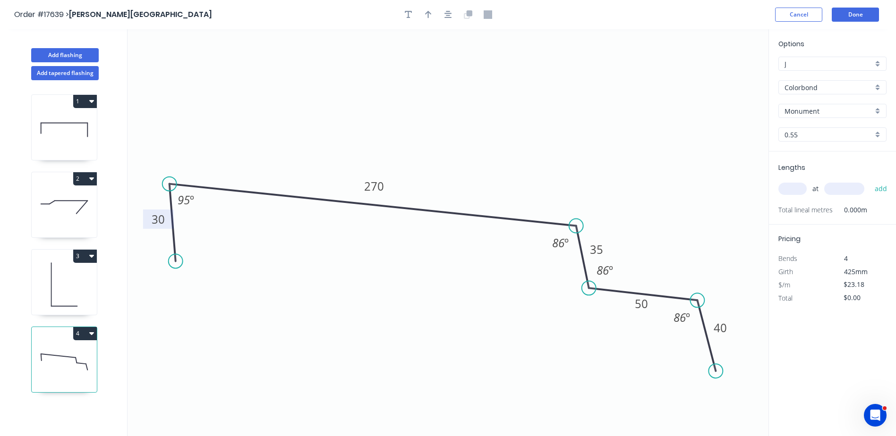
click at [175, 262] on circle at bounding box center [176, 261] width 14 height 14
click at [432, 13] on button "button" at bounding box center [428, 15] width 14 height 14
click at [449, 13] on icon "button" at bounding box center [448, 14] width 8 height 8
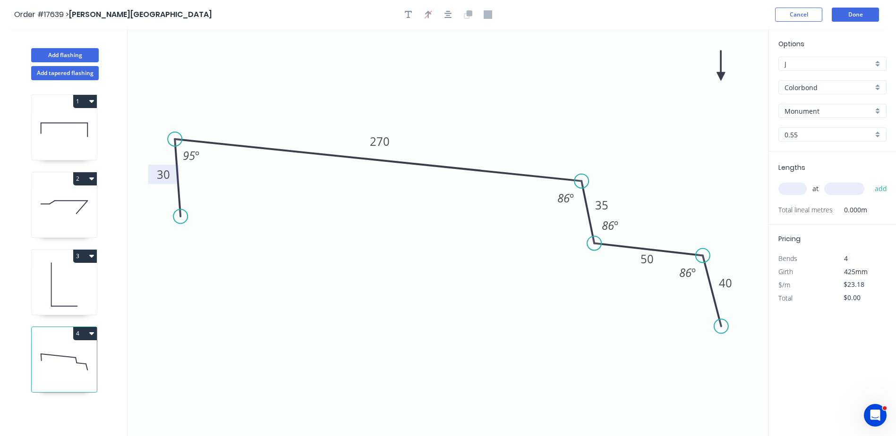
click at [93, 331] on icon "button" at bounding box center [91, 334] width 5 height 8
click at [29, 356] on div "Duplicate" at bounding box center [52, 357] width 73 height 14
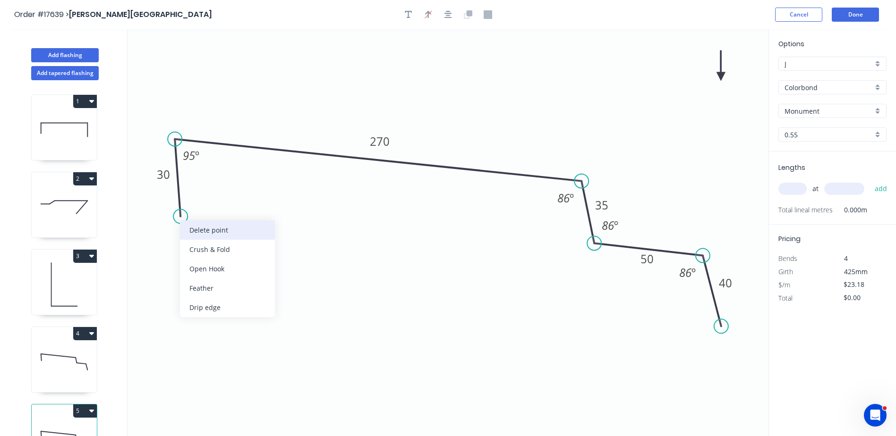
click at [205, 234] on div "Delete point" at bounding box center [227, 230] width 95 height 19
type input "$0.00"
click at [790, 188] on input "text" at bounding box center [792, 189] width 28 height 12
type input "1"
type input "600"
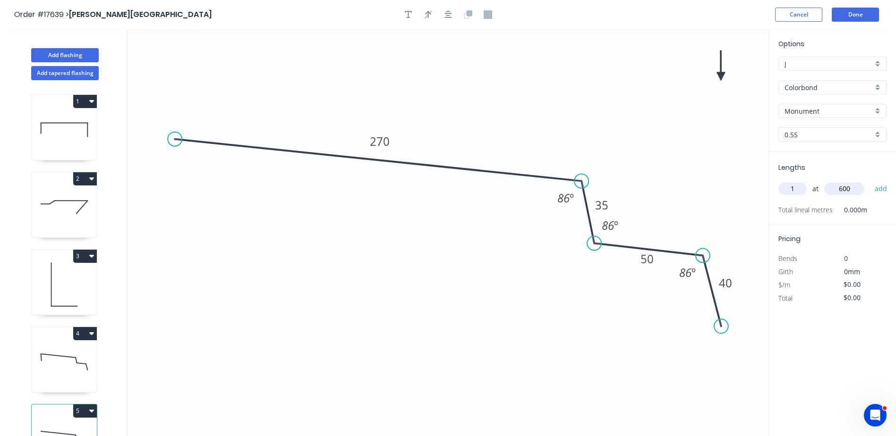
click at [870, 181] on button "add" at bounding box center [881, 189] width 22 height 16
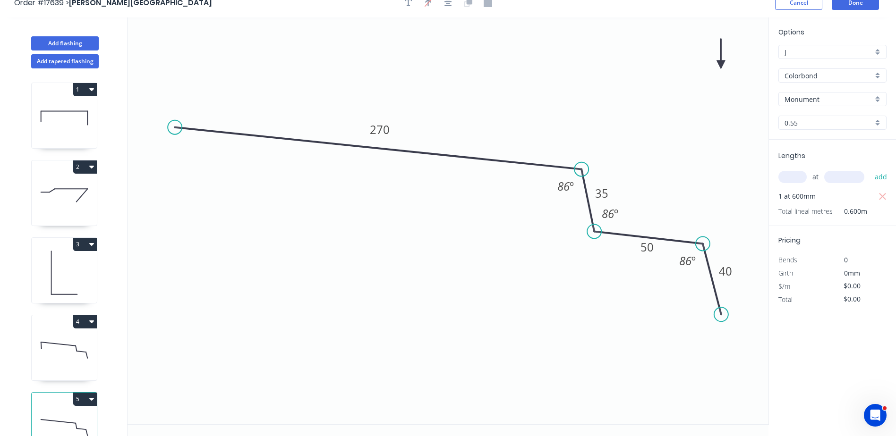
scroll to position [17, 0]
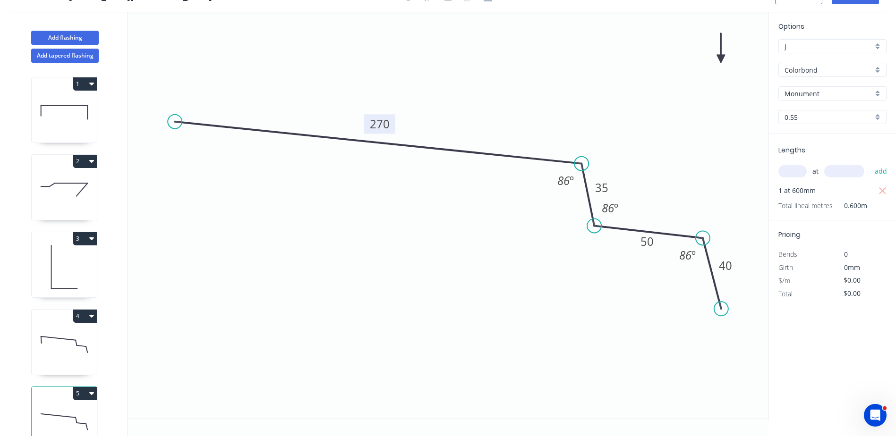
click at [390, 128] on rect at bounding box center [379, 123] width 31 height 19
click at [385, 121] on tspan "270" at bounding box center [380, 124] width 20 height 16
type input "$18.83"
click at [459, 370] on icon "0 200 35 50 40 86 º 86 º 86 º" at bounding box center [447, 215] width 641 height 407
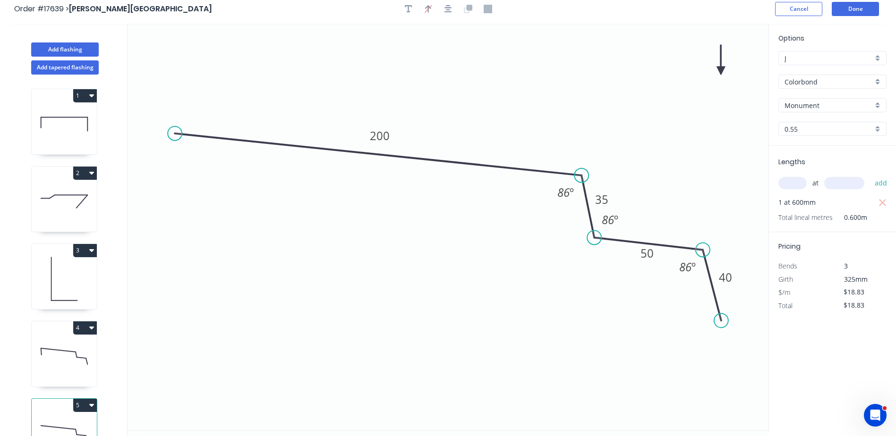
scroll to position [0, 0]
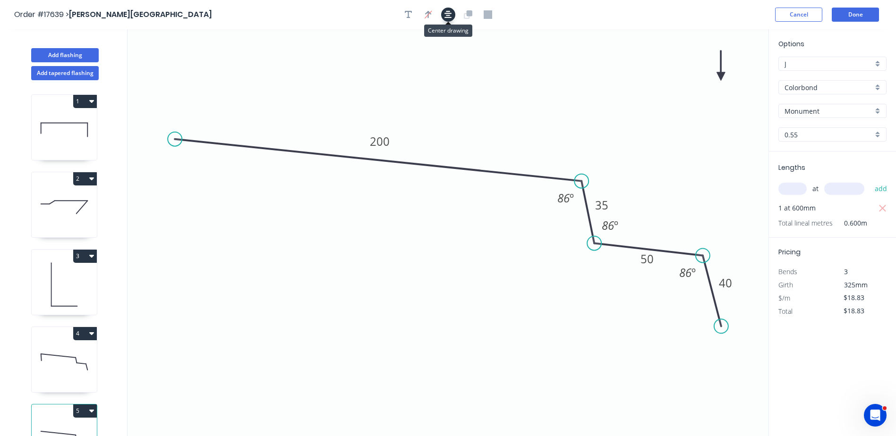
click at [445, 13] on icon "button" at bounding box center [448, 14] width 8 height 8
click at [859, 11] on button "Done" at bounding box center [855, 15] width 47 height 14
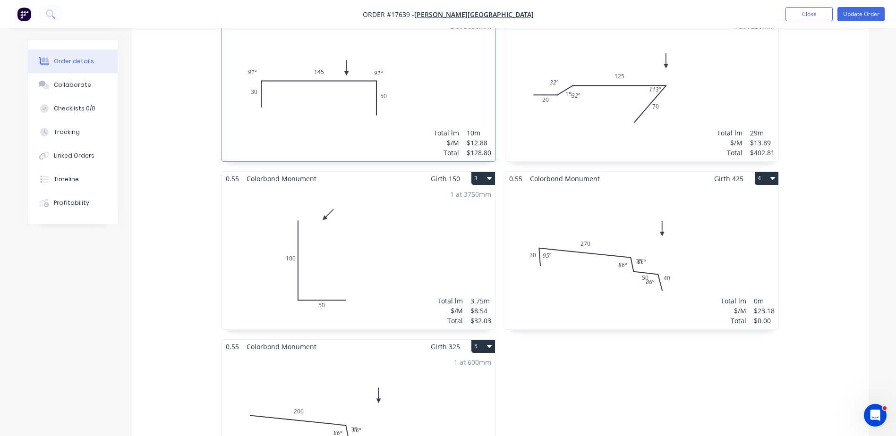
scroll to position [378, 0]
click at [645, 248] on div "Total lm $/M Total 0m $23.18 $0.00" at bounding box center [641, 258] width 273 height 144
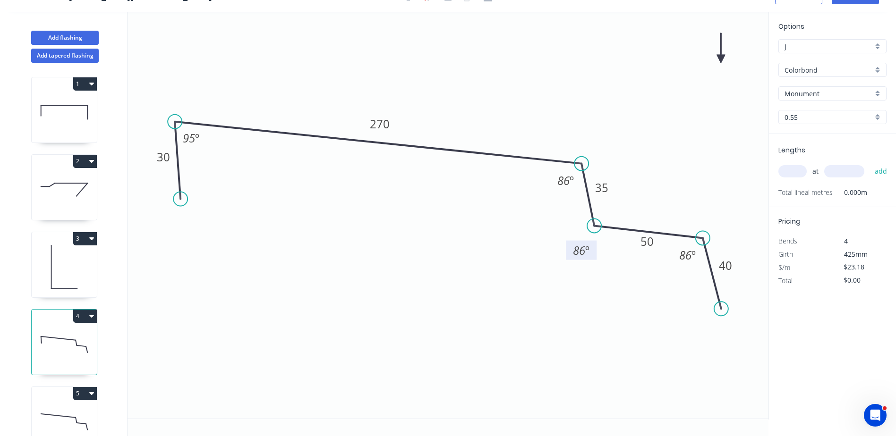
drag, startPoint x: 622, startPoint y: 209, endPoint x: 593, endPoint y: 252, distance: 51.3
click at [593, 252] on rect at bounding box center [581, 250] width 31 height 19
drag, startPoint x: 577, startPoint y: 178, endPoint x: 615, endPoint y: 132, distance: 60.1
click at [615, 132] on rect at bounding box center [603, 133] width 31 height 19
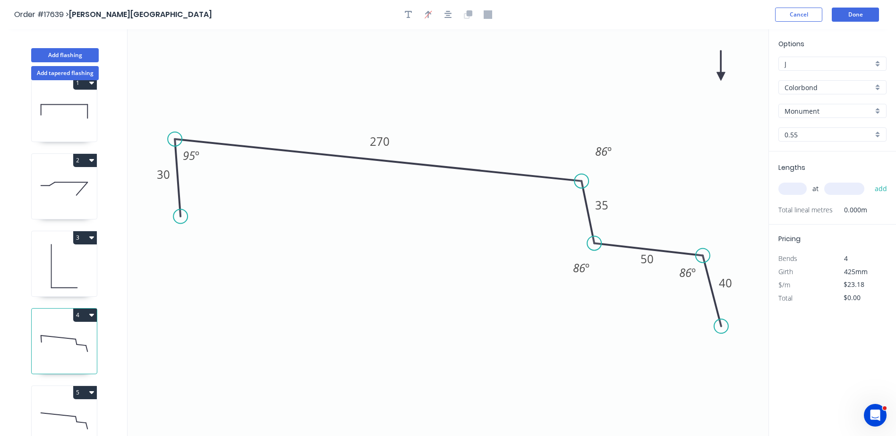
scroll to position [35, 0]
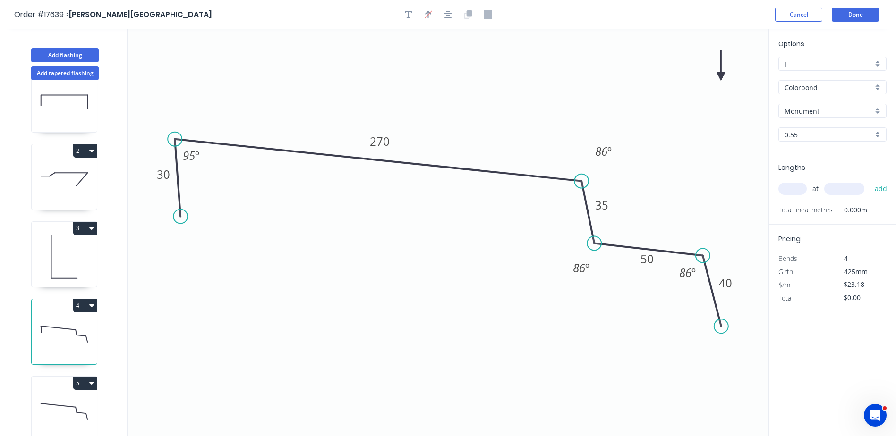
click at [83, 408] on icon at bounding box center [64, 412] width 65 height 60
type input "$18.83"
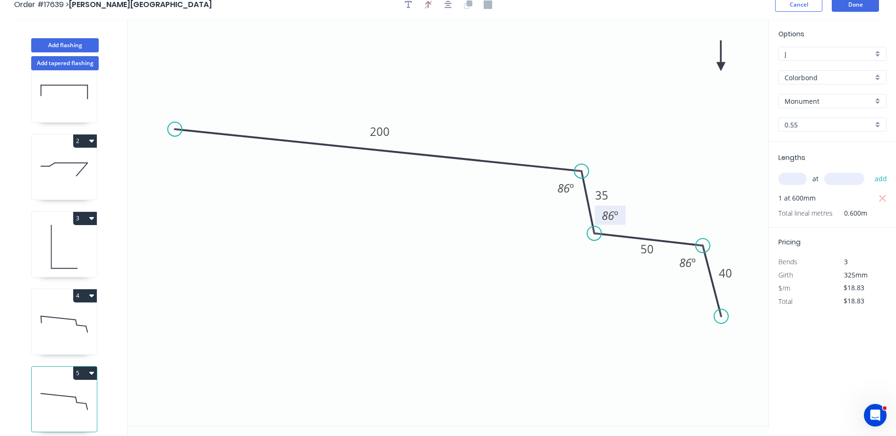
scroll to position [17, 0]
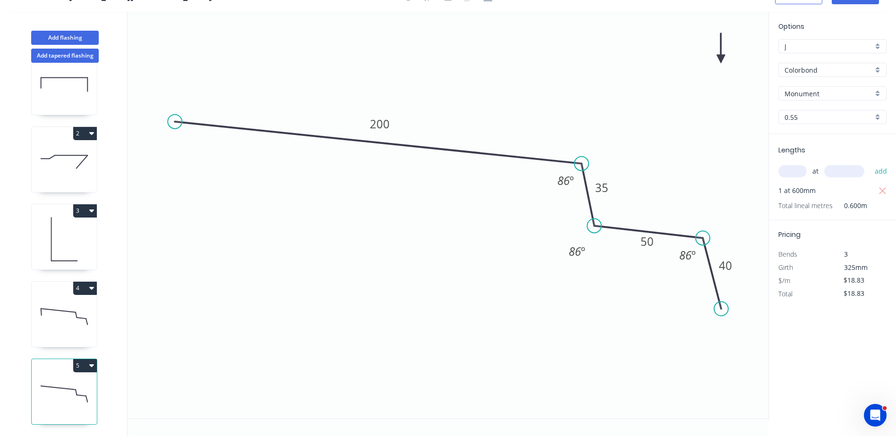
drag, startPoint x: 623, startPoint y: 211, endPoint x: 582, endPoint y: 233, distance: 46.3
click at [589, 255] on rect at bounding box center [576, 251] width 31 height 19
drag, startPoint x: 577, startPoint y: 184, endPoint x: 611, endPoint y: 131, distance: 62.7
click at [611, 131] on rect at bounding box center [600, 128] width 31 height 19
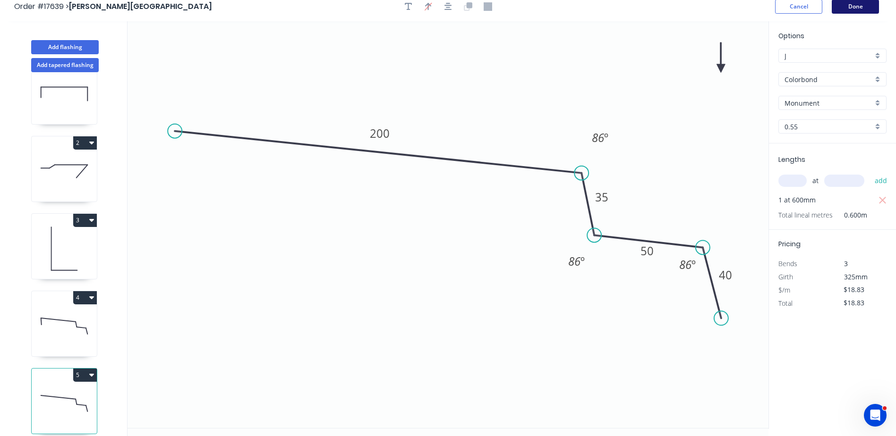
scroll to position [0, 0]
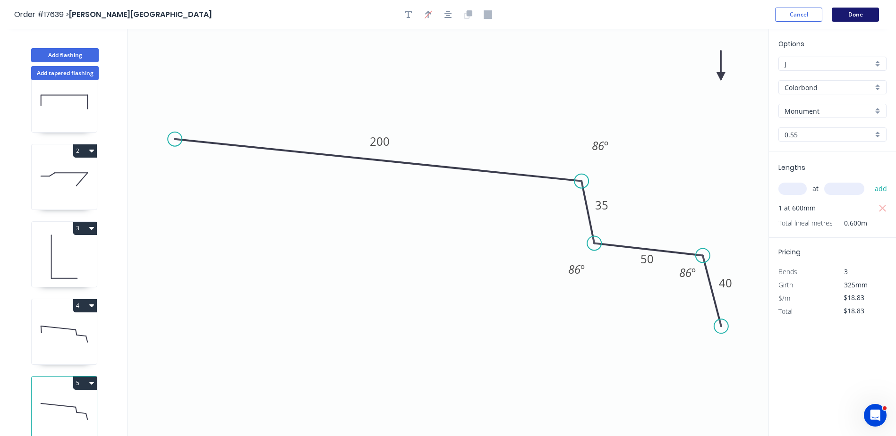
click at [847, 13] on button "Done" at bounding box center [855, 15] width 47 height 14
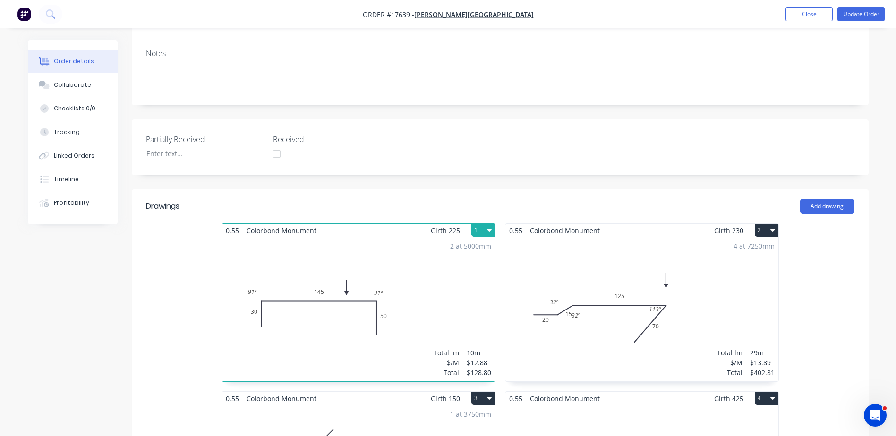
scroll to position [142, 0]
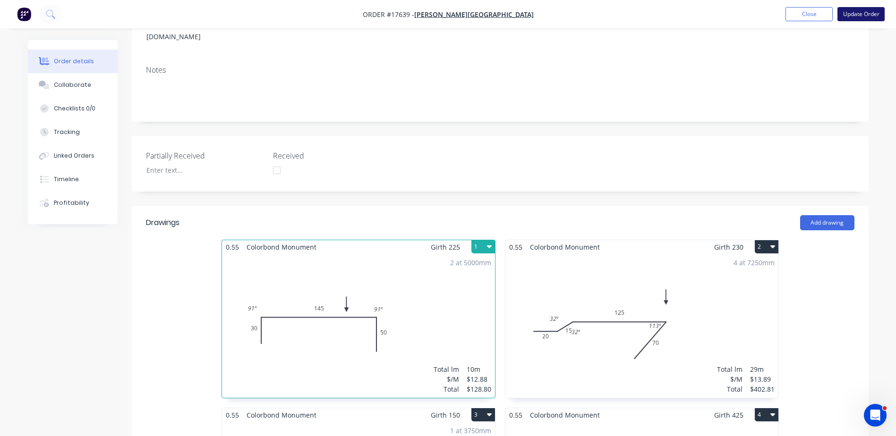
click at [861, 12] on button "Update Order" at bounding box center [860, 14] width 47 height 14
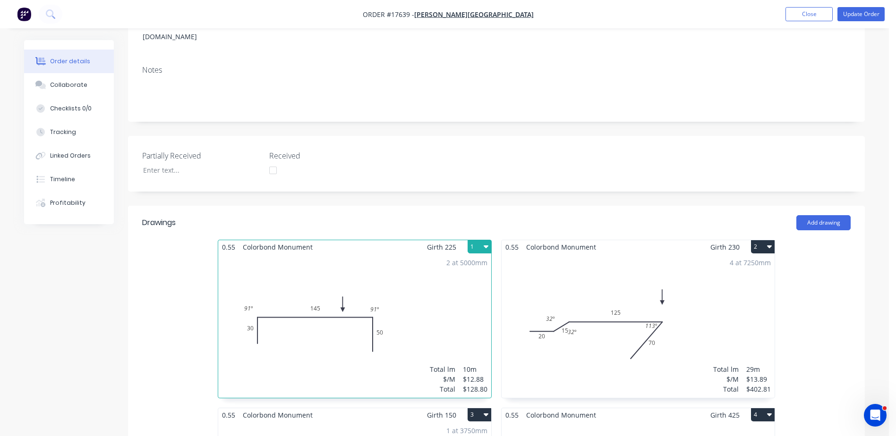
scroll to position [0, 0]
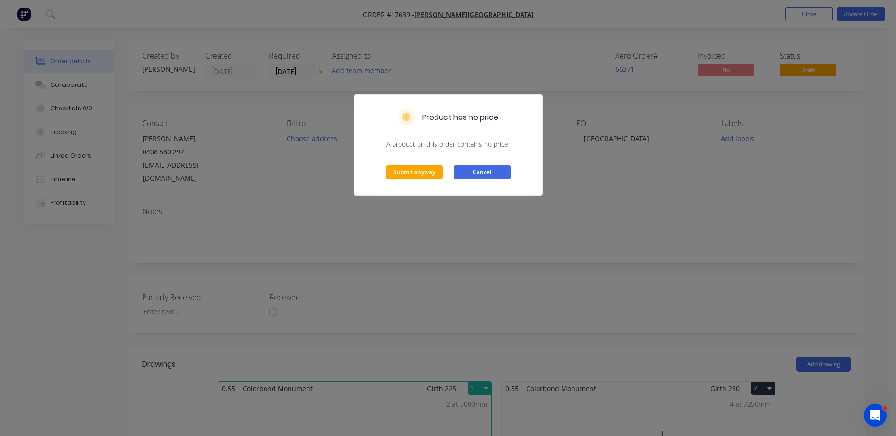
click at [476, 174] on button "Cancel" at bounding box center [482, 172] width 57 height 14
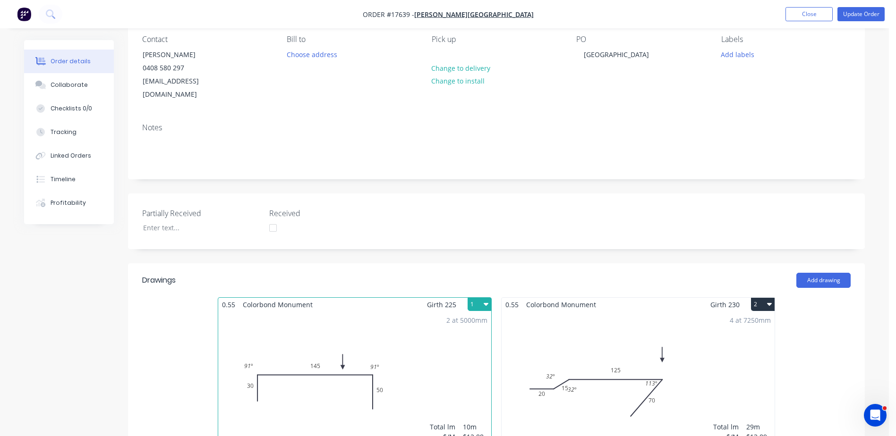
scroll to position [331, 0]
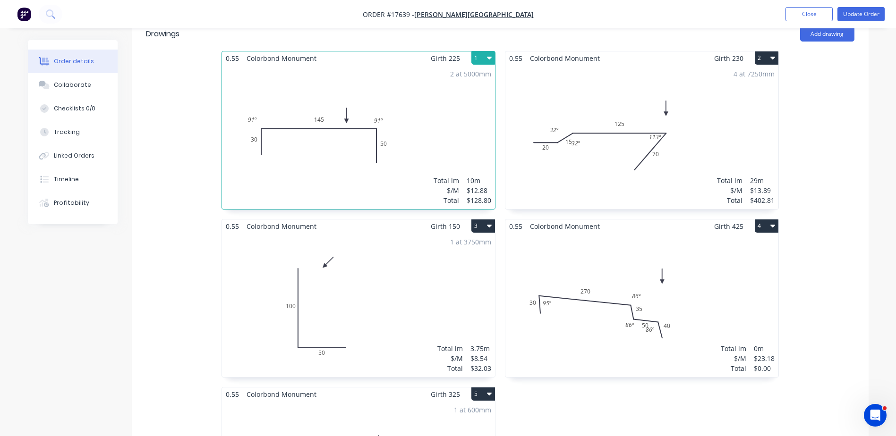
click at [585, 246] on div "Total lm $/M Total 0m $23.18 $0.00" at bounding box center [641, 305] width 273 height 144
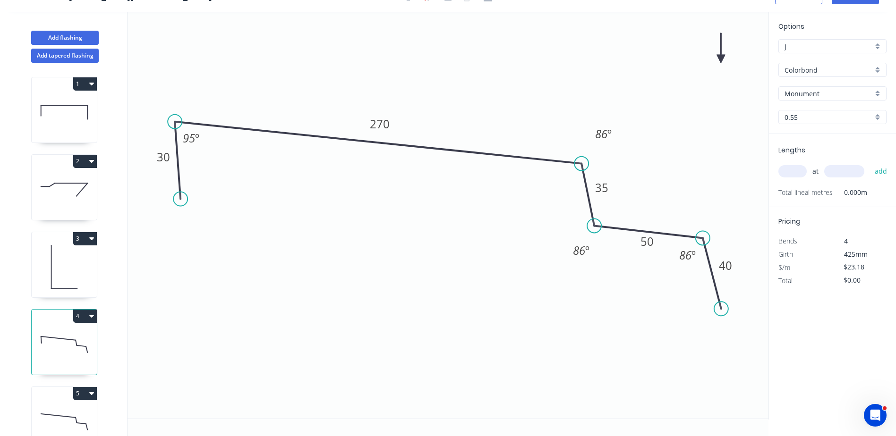
scroll to position [17, 0]
click at [790, 172] on input "text" at bounding box center [792, 171] width 28 height 12
type input "1"
type input "5100"
click at [870, 163] on button "add" at bounding box center [881, 171] width 22 height 16
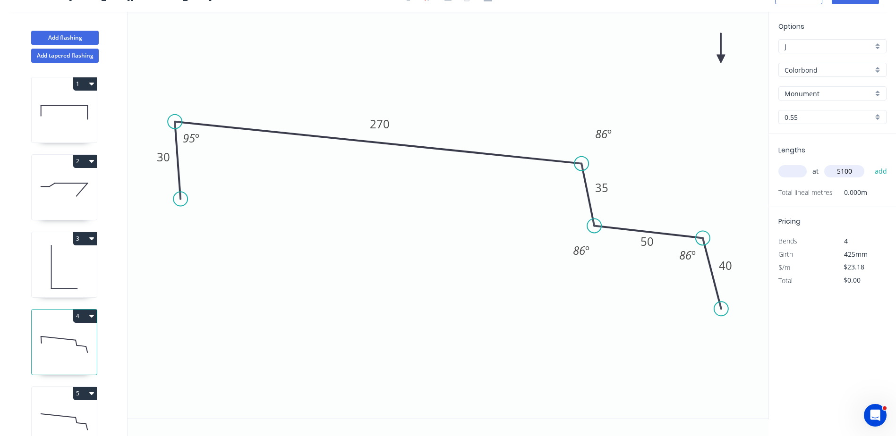
type input "$118.22"
type input "1"
type input "5960"
click at [870, 163] on button "add" at bounding box center [881, 171] width 22 height 16
type input "$256.37"
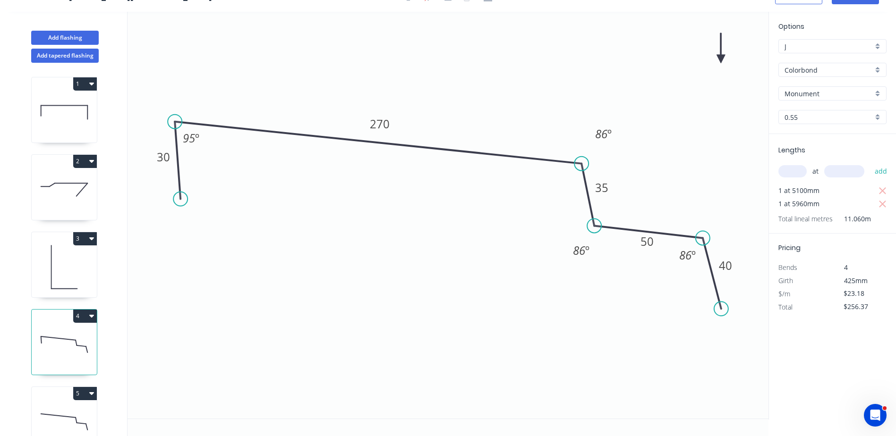
click at [793, 178] on div "at add" at bounding box center [833, 171] width 110 height 16
click at [792, 172] on input "text" at bounding box center [792, 171] width 28 height 12
type input "1"
type input "6730"
click at [870, 163] on button "add" at bounding box center [881, 171] width 22 height 16
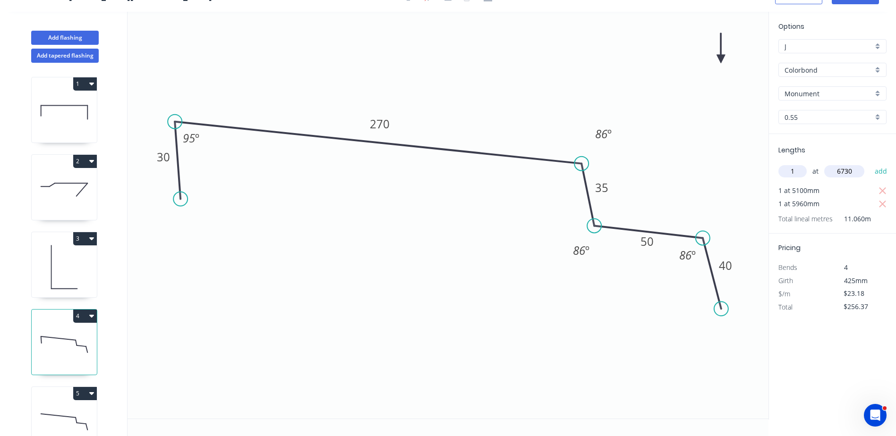
type input "$412.37"
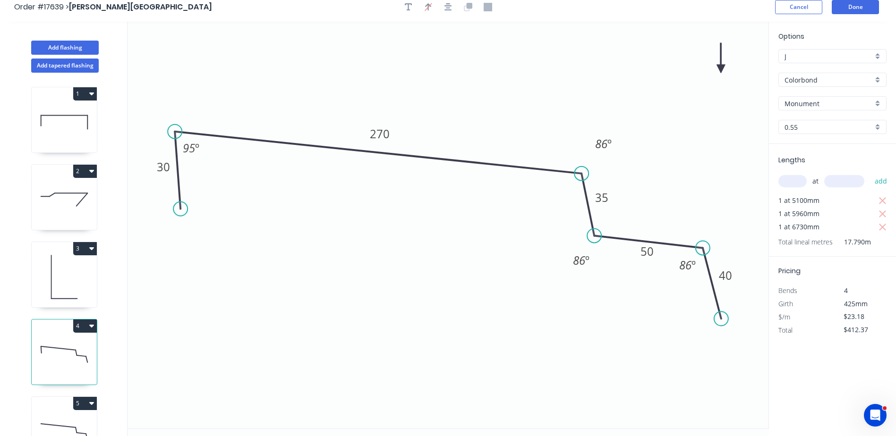
scroll to position [0, 0]
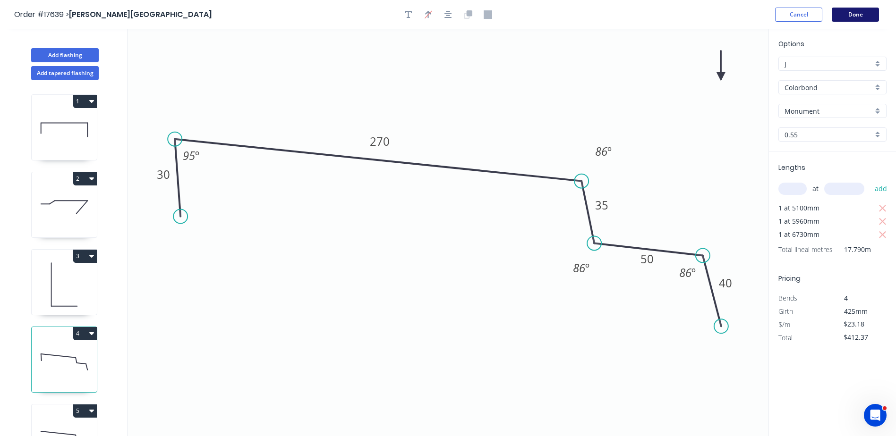
click at [857, 17] on button "Done" at bounding box center [855, 15] width 47 height 14
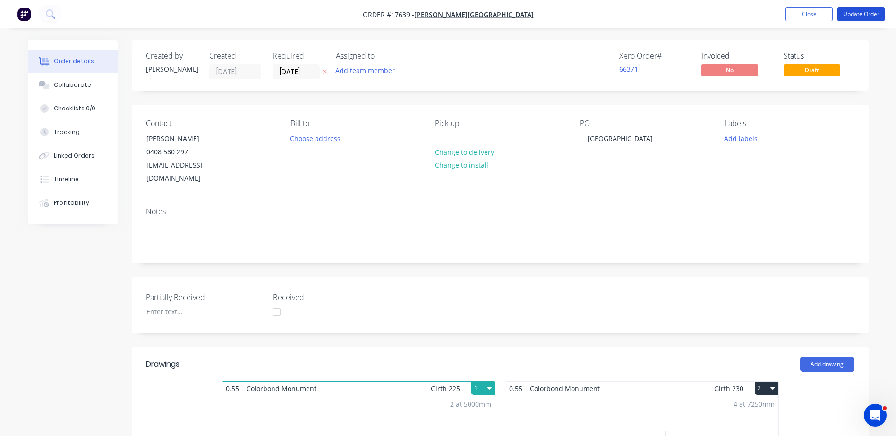
click at [857, 17] on button "Update Order" at bounding box center [860, 14] width 47 height 14
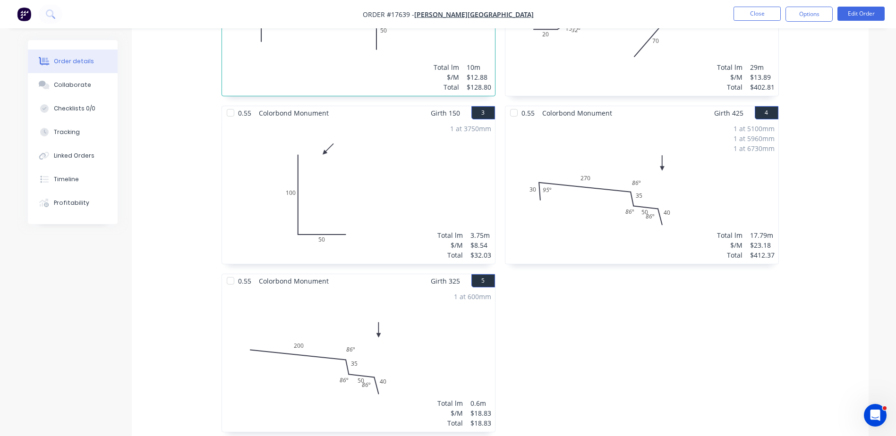
scroll to position [189, 0]
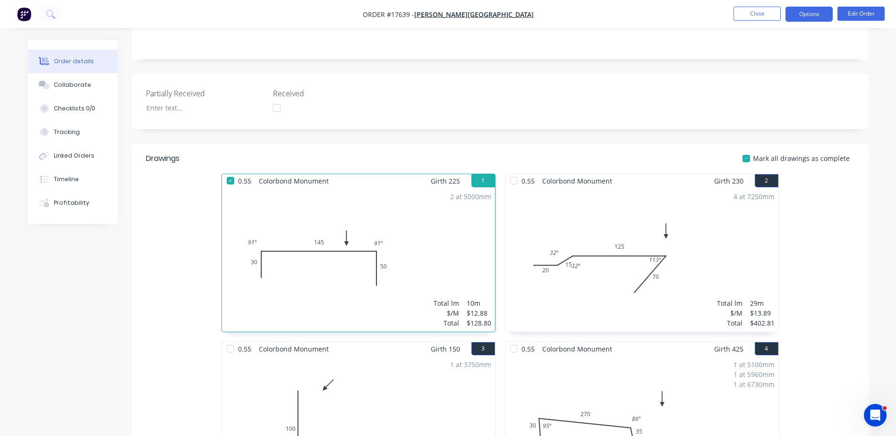
click at [808, 8] on button "Options" at bounding box center [808, 14] width 47 height 15
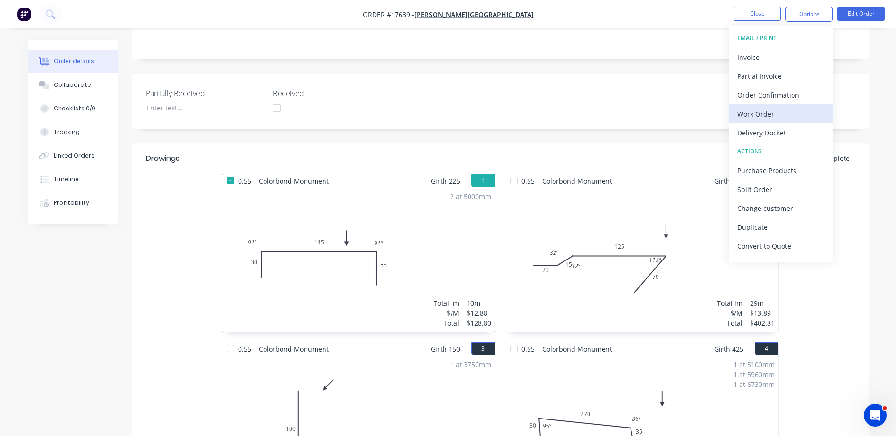
click at [766, 118] on div "Work Order" at bounding box center [780, 114] width 87 height 14
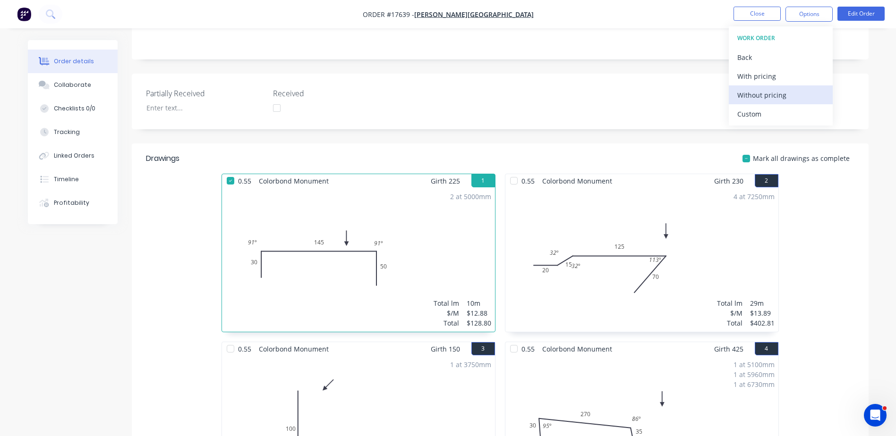
click at [762, 96] on div "Without pricing" at bounding box center [780, 95] width 87 height 14
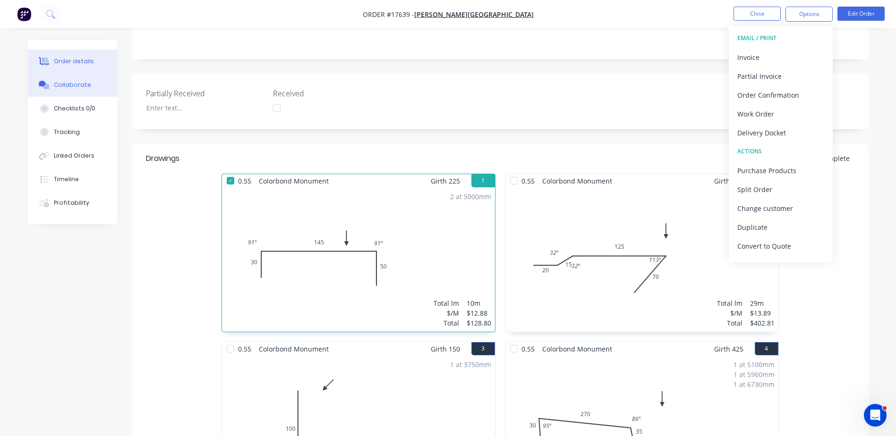
click at [64, 83] on div "Collaborate" at bounding box center [72, 85] width 37 height 8
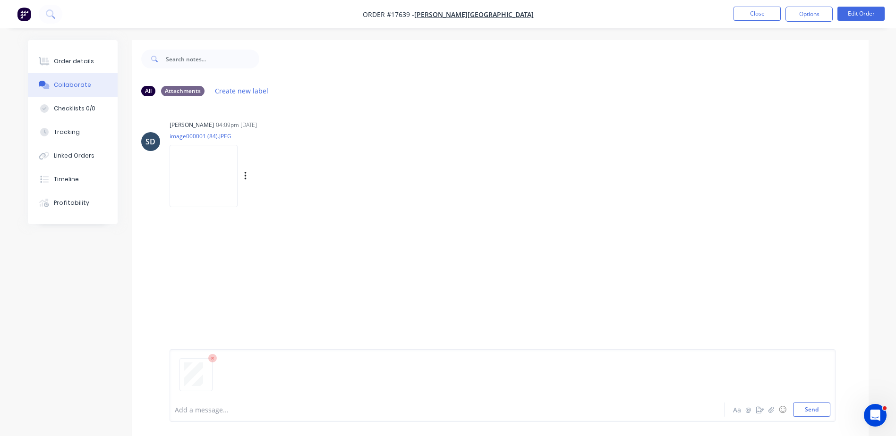
click at [188, 177] on img at bounding box center [204, 176] width 68 height 62
click at [191, 180] on img at bounding box center [204, 176] width 68 height 62
click at [199, 409] on div at bounding box center [420, 410] width 491 height 10
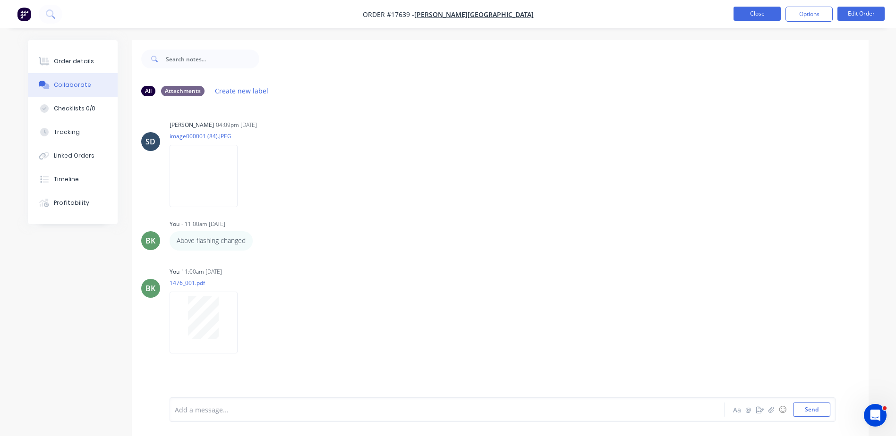
click at [756, 15] on button "Close" at bounding box center [756, 14] width 47 height 14
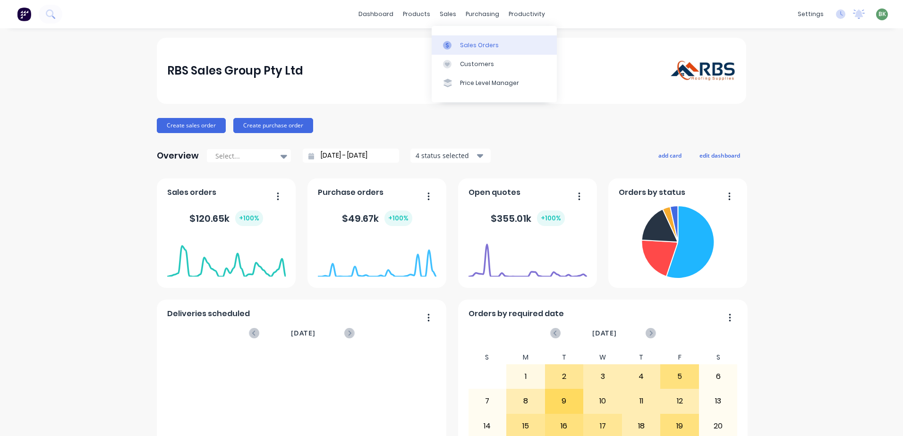
click at [466, 46] on div "Sales Orders" at bounding box center [479, 45] width 39 height 8
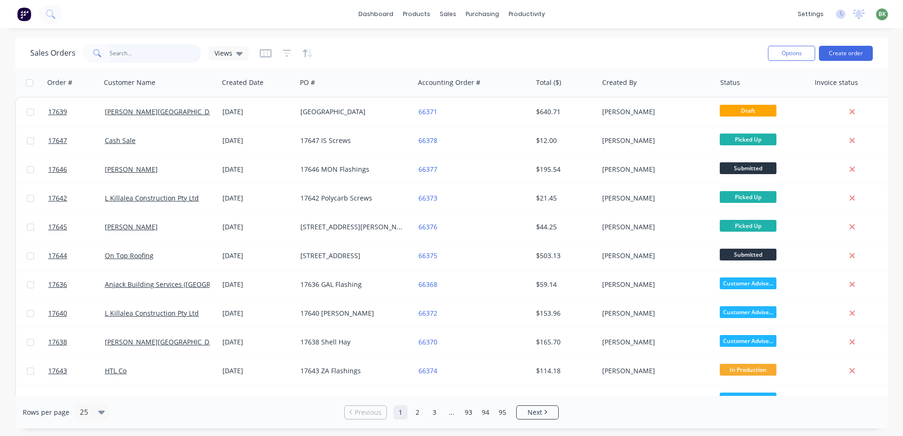
click at [130, 52] on input "text" at bounding box center [156, 53] width 92 height 19
type input "wellness"
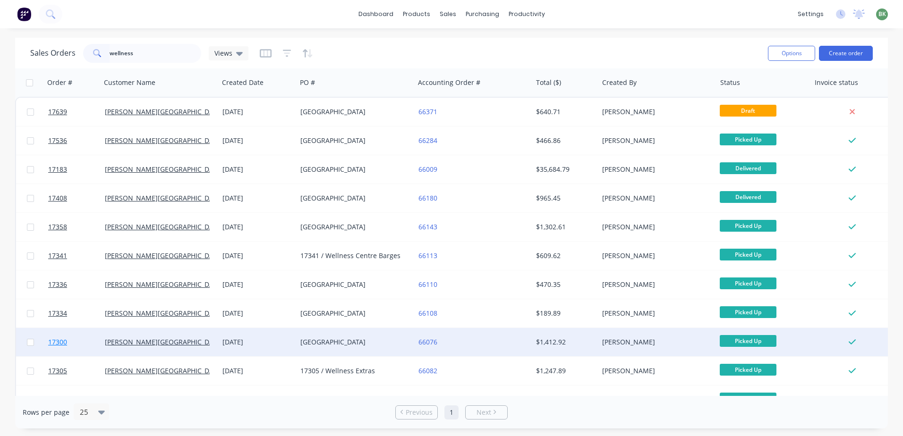
click at [62, 344] on span "17300" at bounding box center [57, 342] width 19 height 9
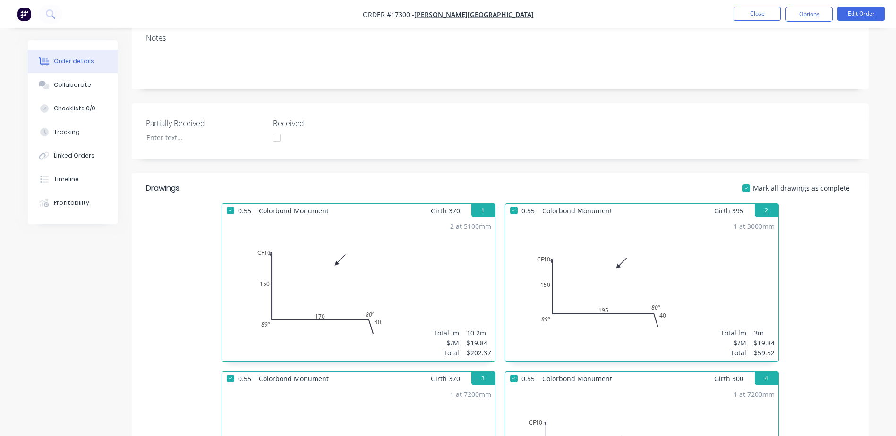
scroll to position [236, 0]
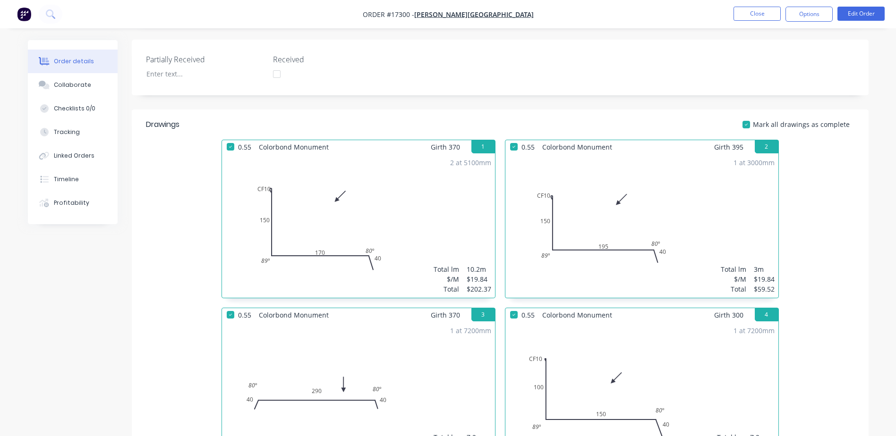
click at [61, 60] on div "Order details" at bounding box center [74, 61] width 40 height 8
click at [71, 87] on div "Collaborate" at bounding box center [72, 85] width 37 height 8
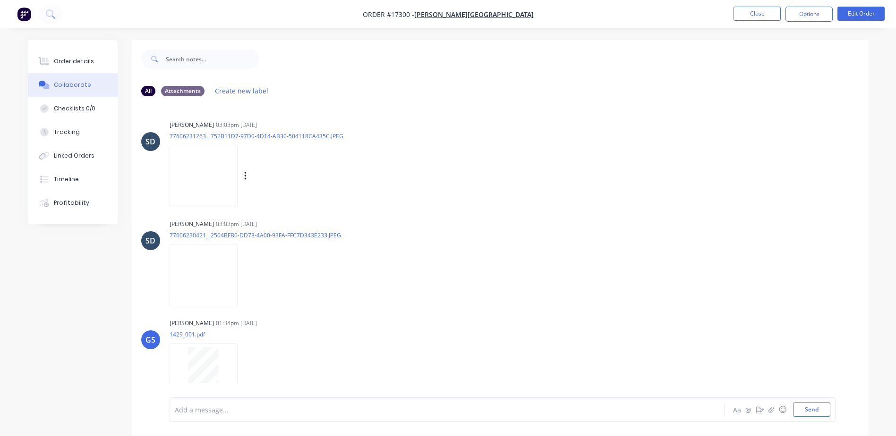
click at [195, 173] on img at bounding box center [204, 176] width 68 height 62
click at [770, 10] on button "Close" at bounding box center [756, 14] width 47 height 14
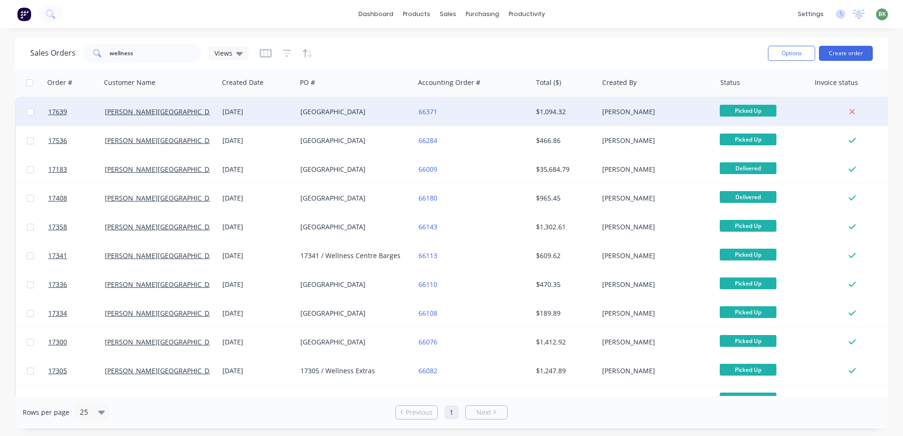
click at [334, 111] on div "[GEOGRAPHIC_DATA]" at bounding box center [352, 111] width 105 height 9
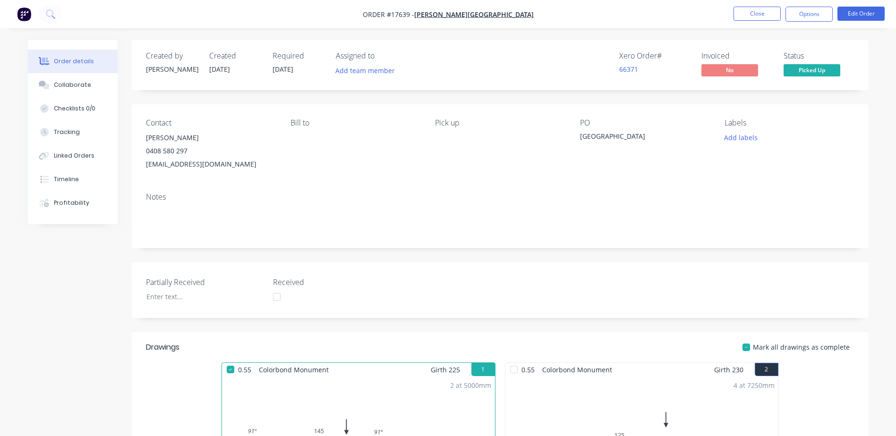
click at [810, 73] on span "Picked Up" at bounding box center [811, 70] width 57 height 12
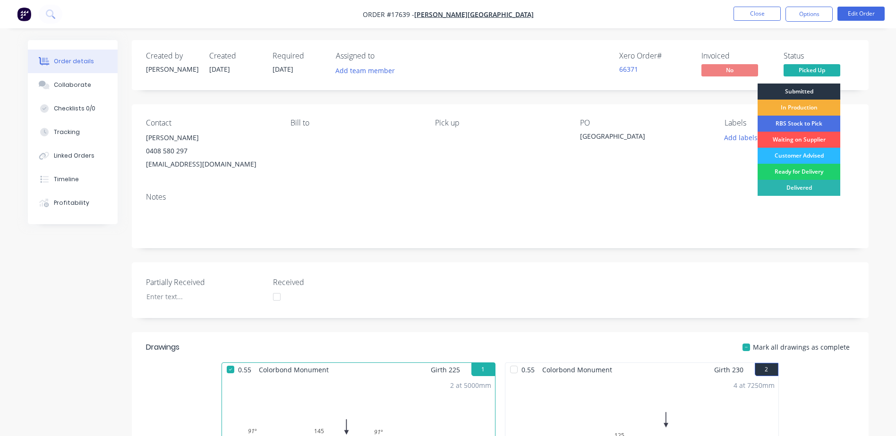
click at [804, 93] on div "Submitted" at bounding box center [798, 92] width 83 height 16
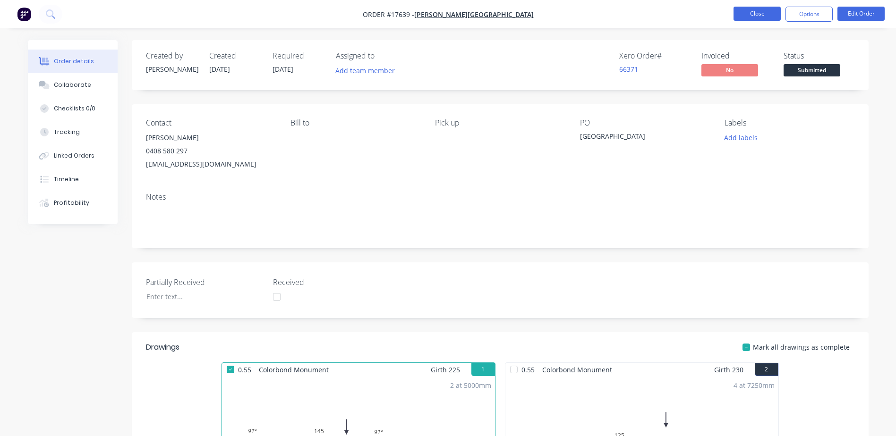
click at [758, 15] on button "Close" at bounding box center [756, 14] width 47 height 14
